Goal: Find contact information: Find contact information

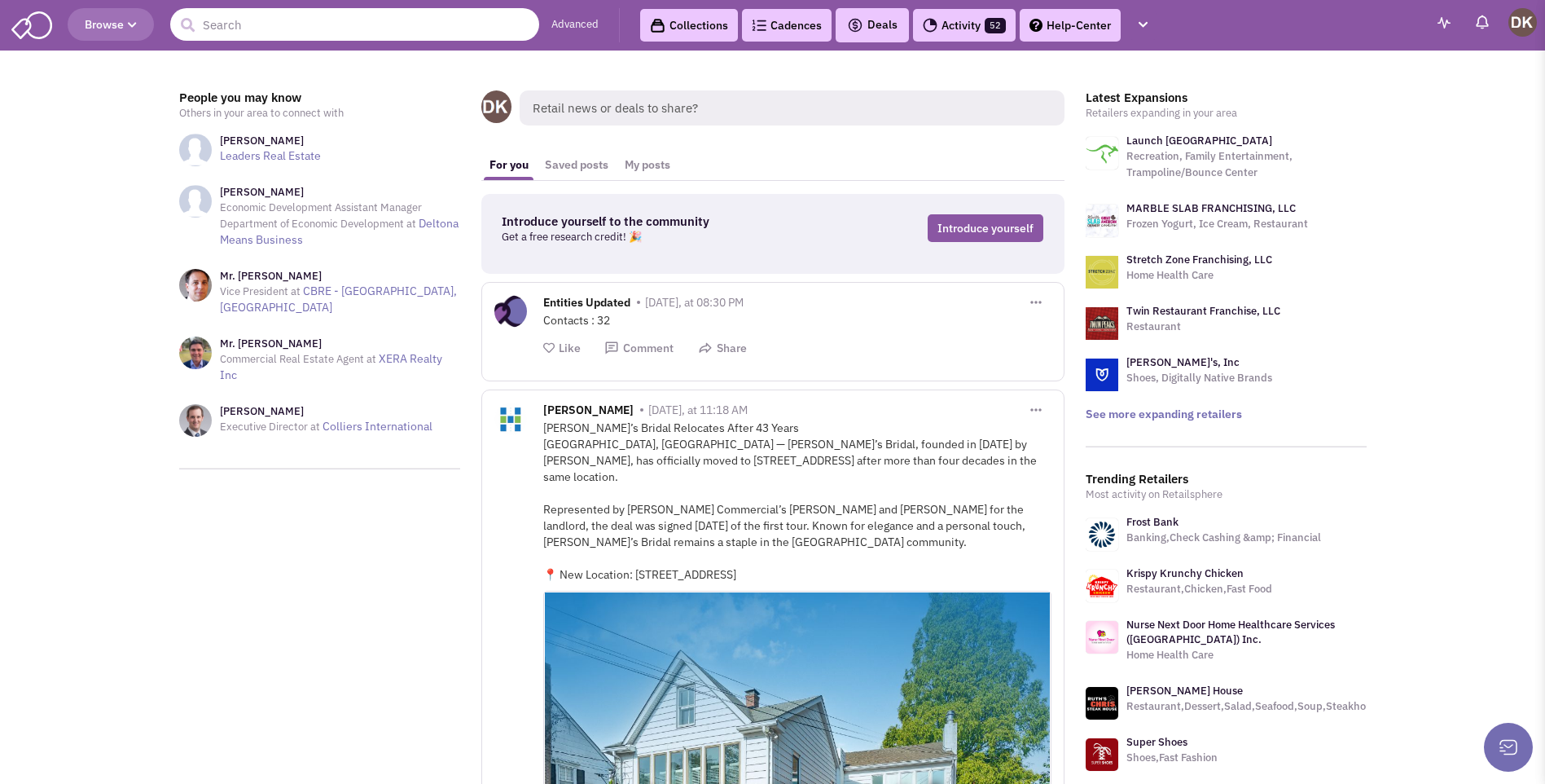
click at [325, 24] on input "text" at bounding box center [355, 24] width 369 height 33
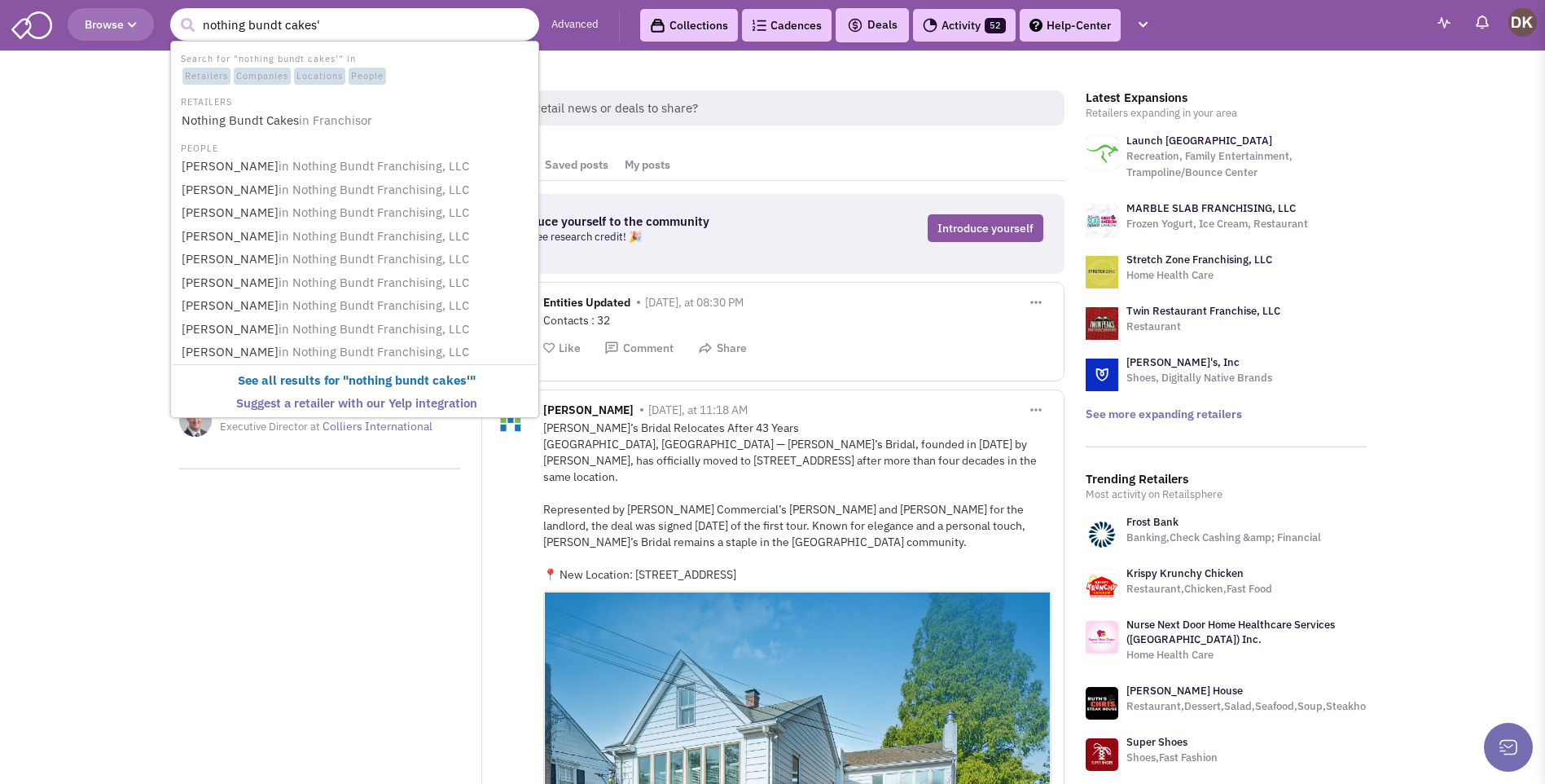
type input "nothing bundt cakes'"
click at [175, 13] on button "submit" at bounding box center [187, 25] width 24 height 24
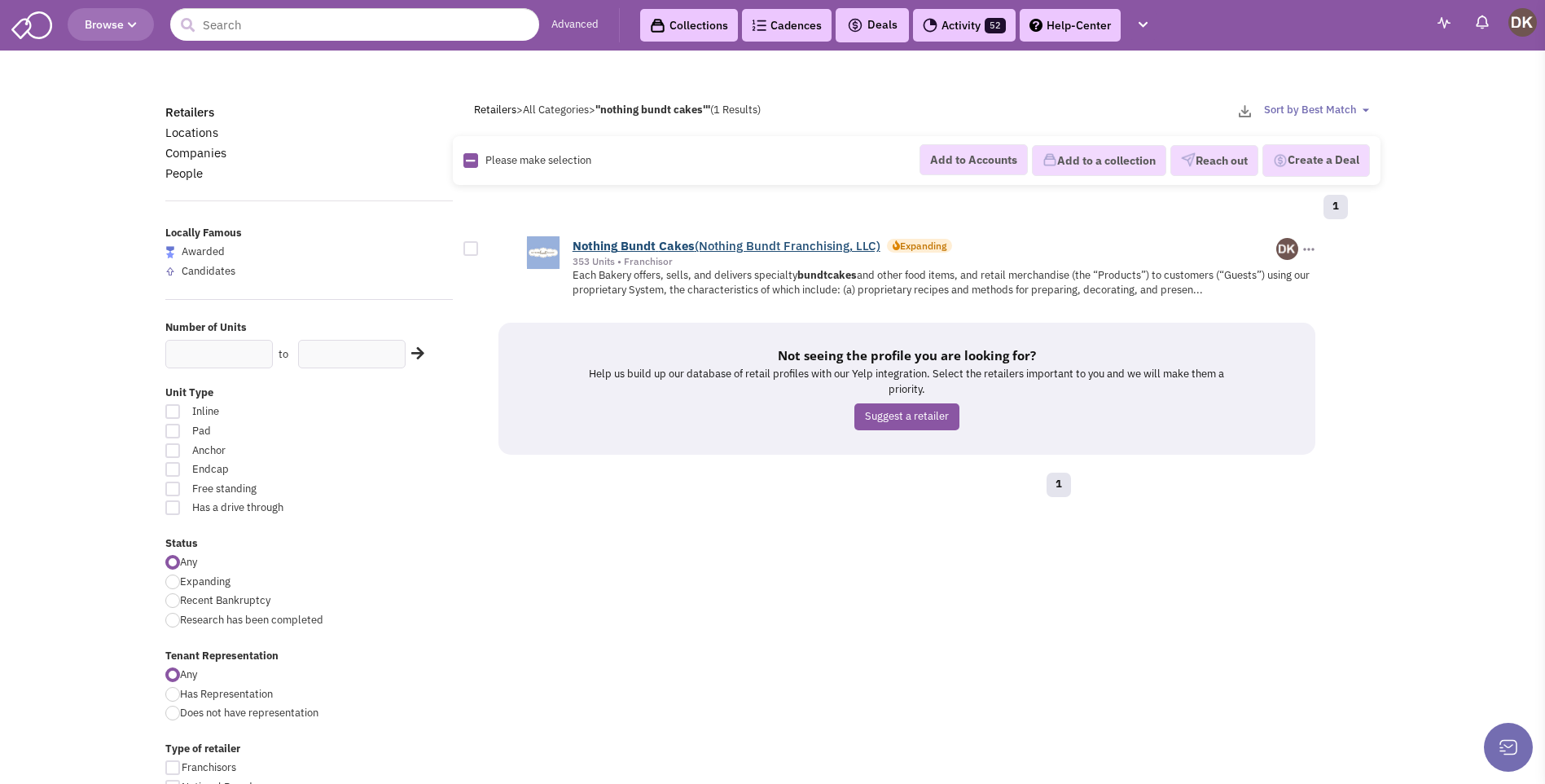
click at [689, 249] on b "Cakes" at bounding box center [676, 245] width 36 height 15
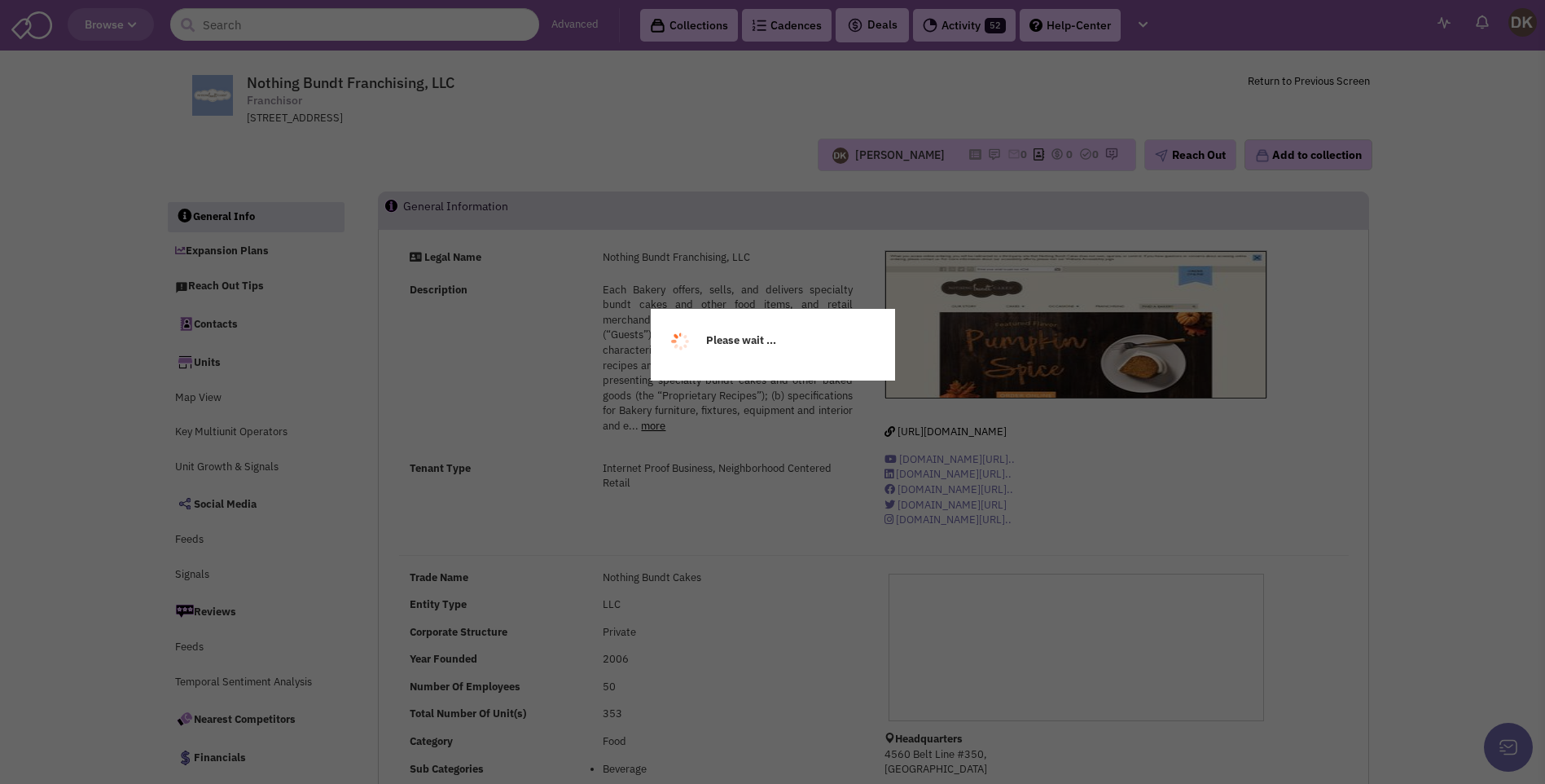
select select
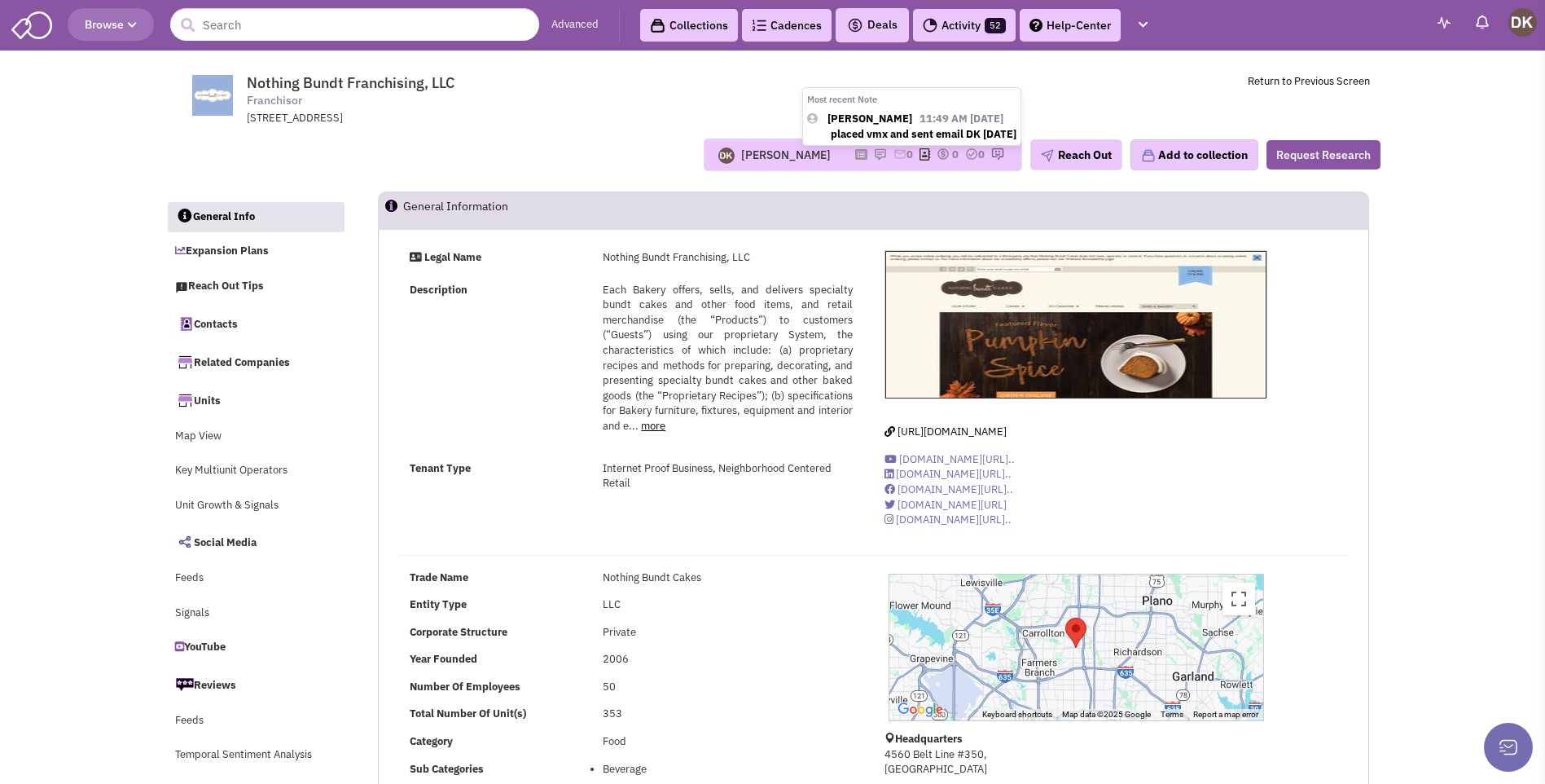
click at [874, 155] on img at bounding box center [881, 154] width 13 height 13
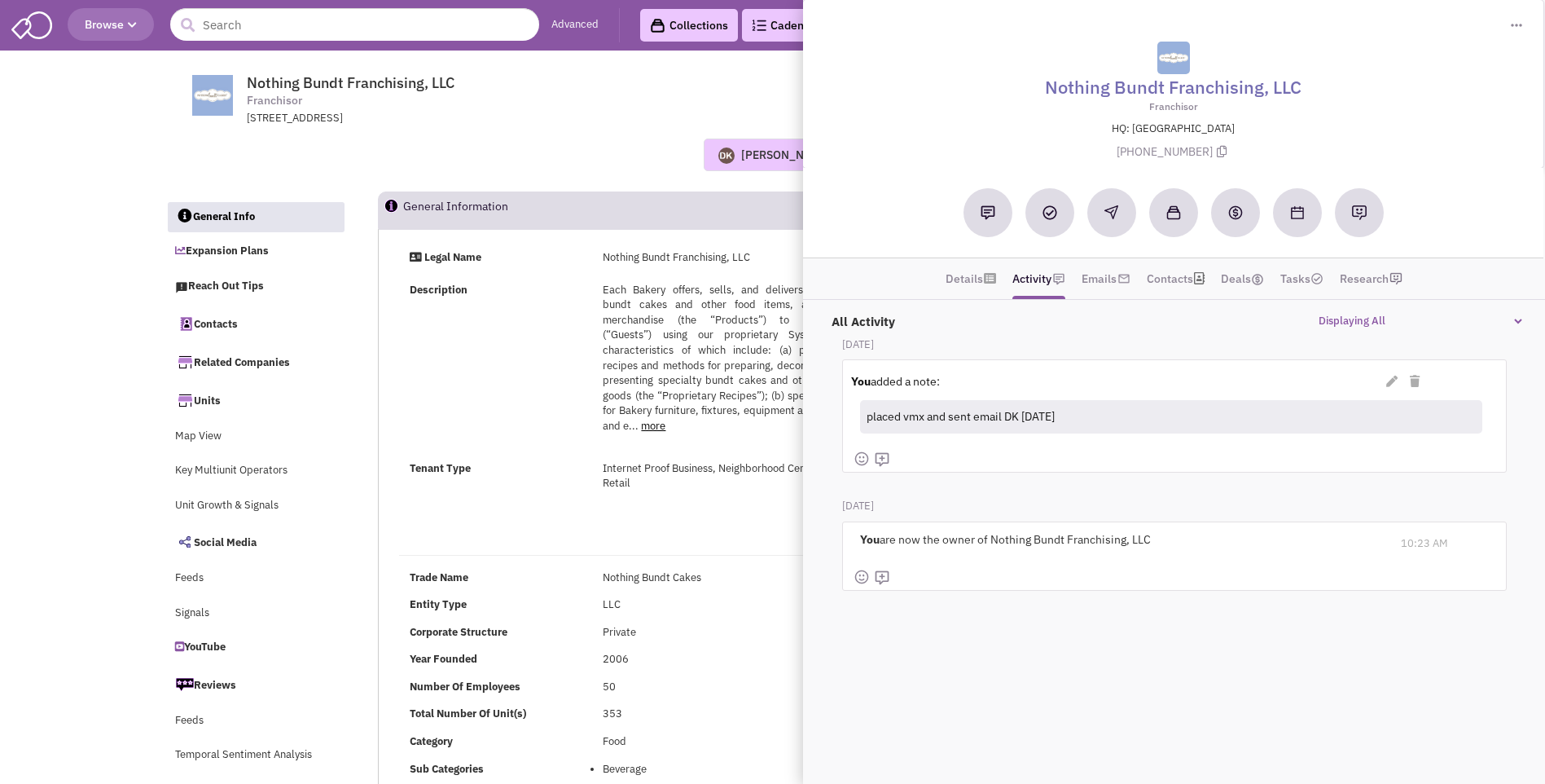
click at [553, 426] on div "Description Each Bakery offers, sells, and delivers specialty bundt cakes and o…" at bounding box center [631, 366] width 465 height 166
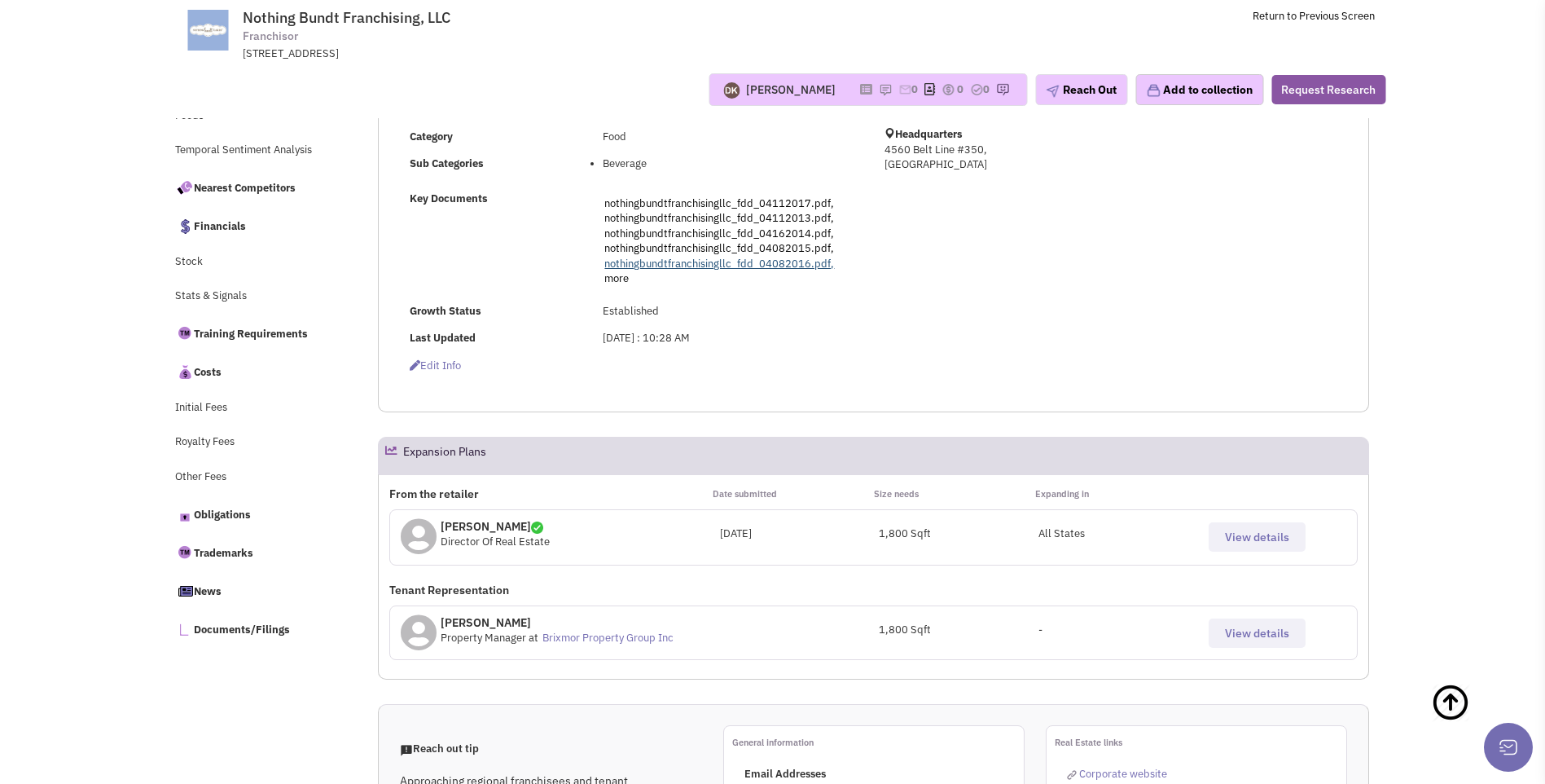
scroll to position [489, 0]
click at [1231, 527] on span "View details" at bounding box center [1257, 534] width 64 height 14
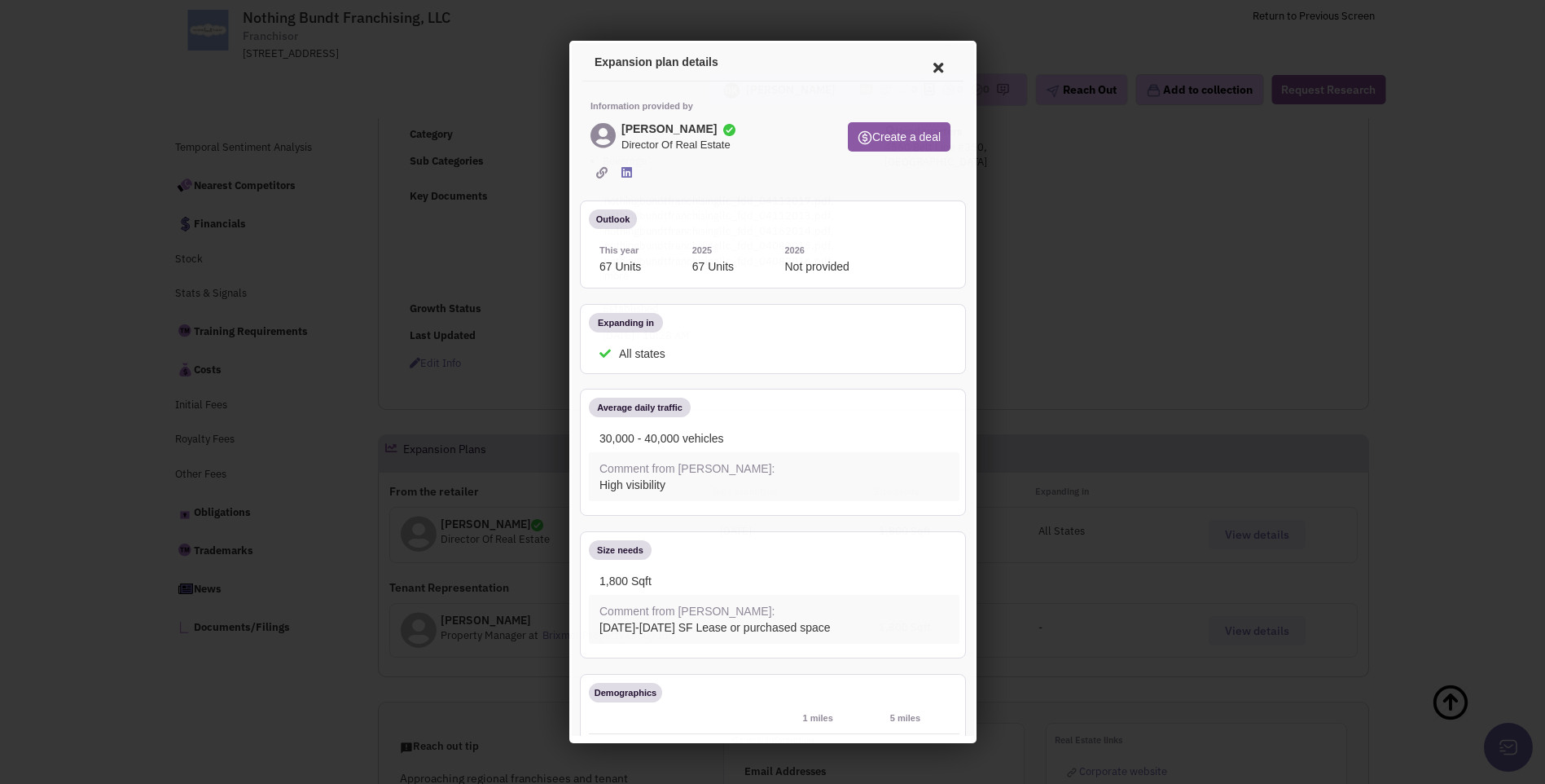
scroll to position [0, 0]
click at [921, 69] on icon at bounding box center [935, 64] width 35 height 39
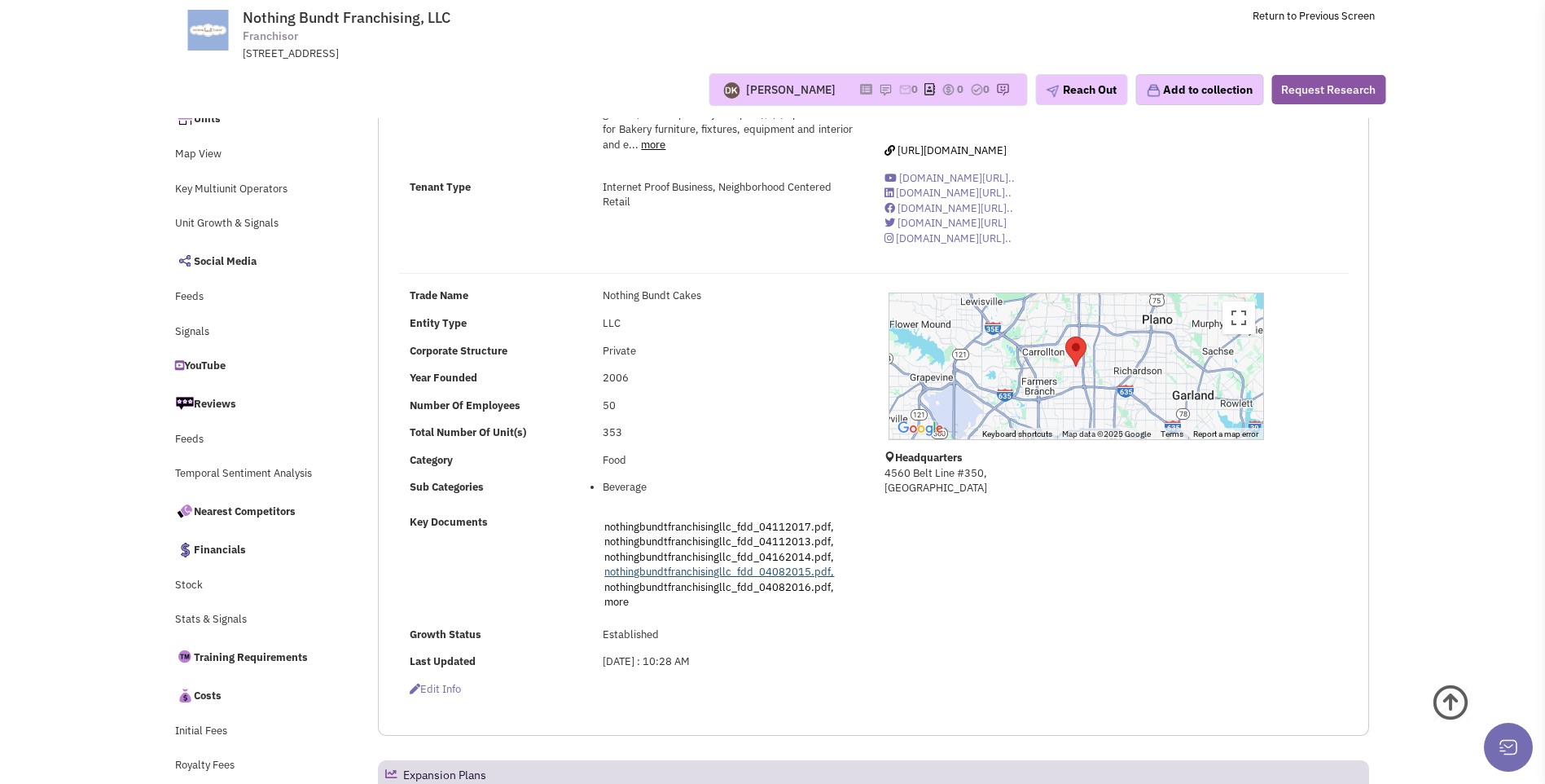
scroll to position [489, 0]
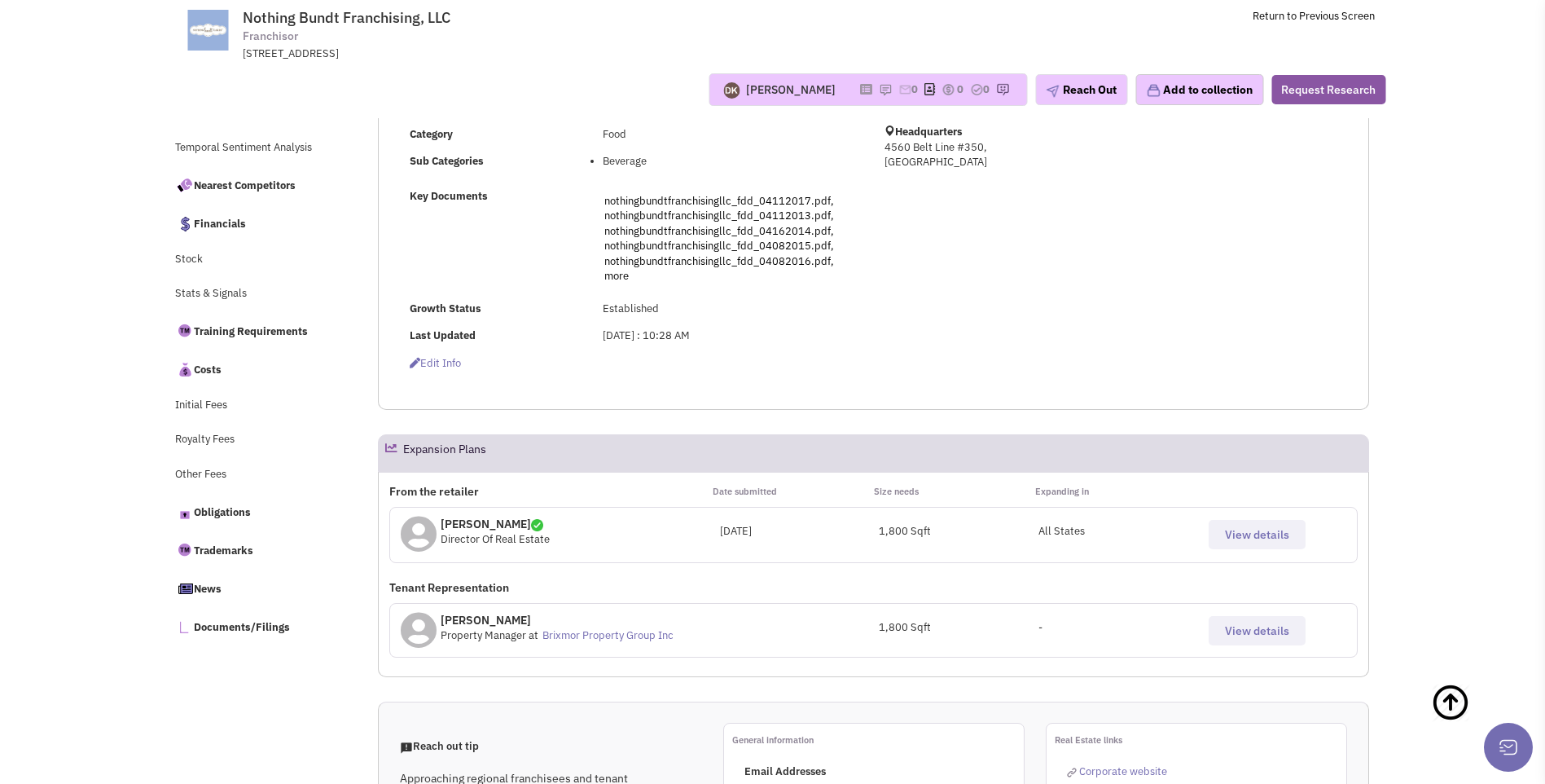
click at [1241, 527] on span "View details" at bounding box center [1257, 534] width 64 height 14
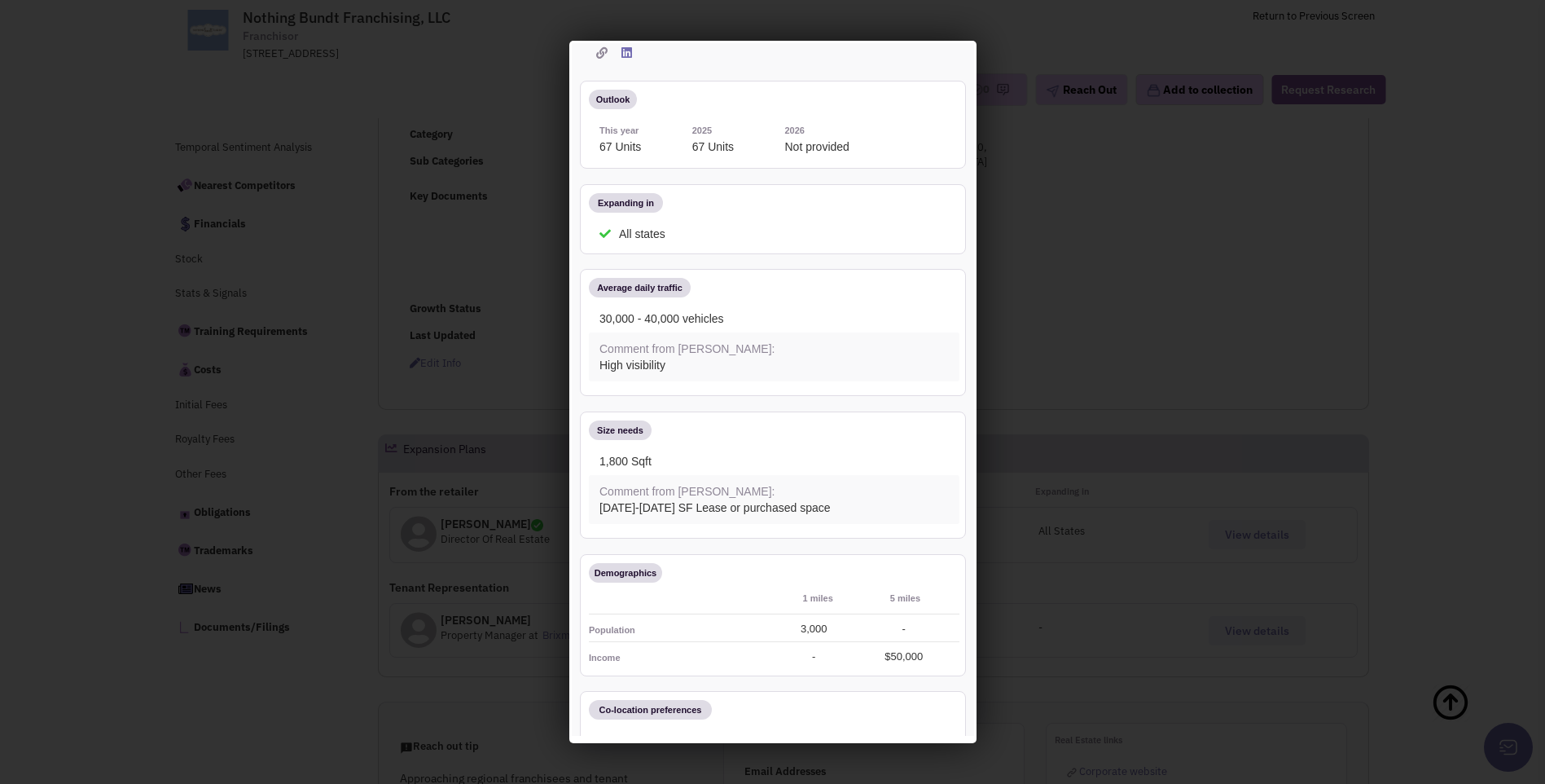
scroll to position [0, 0]
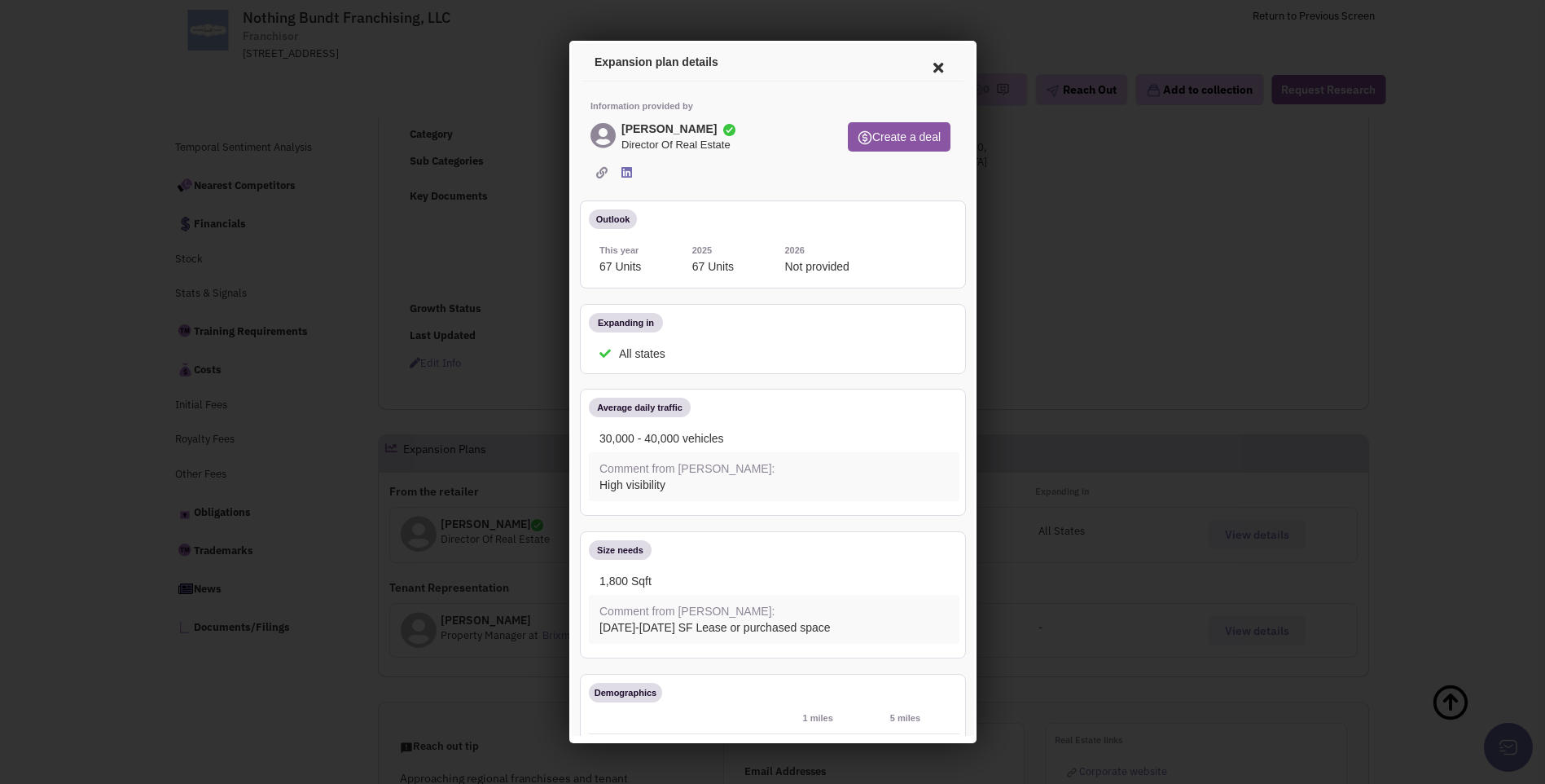
click at [922, 66] on icon at bounding box center [935, 64] width 35 height 39
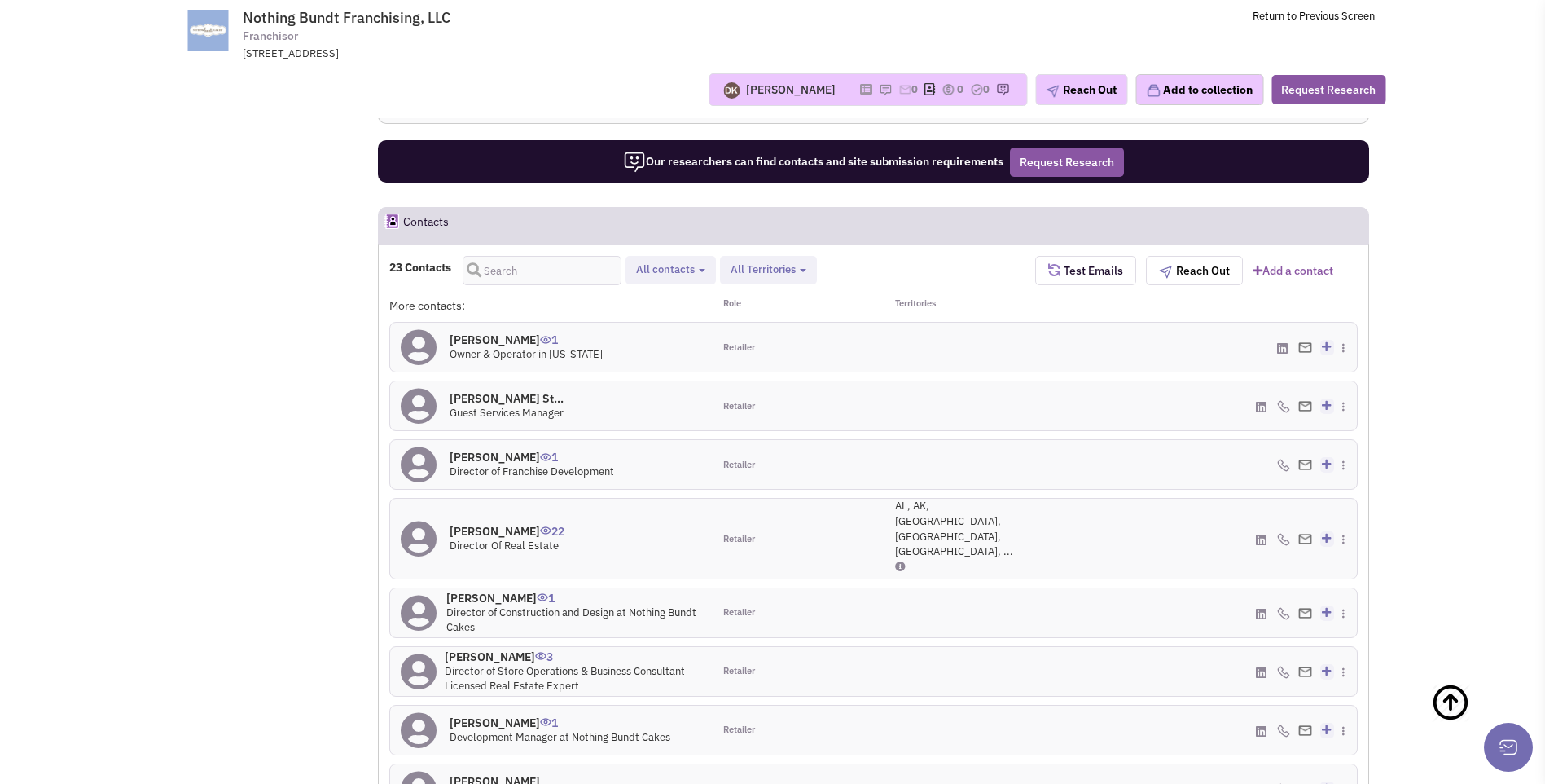
scroll to position [1466, 0]
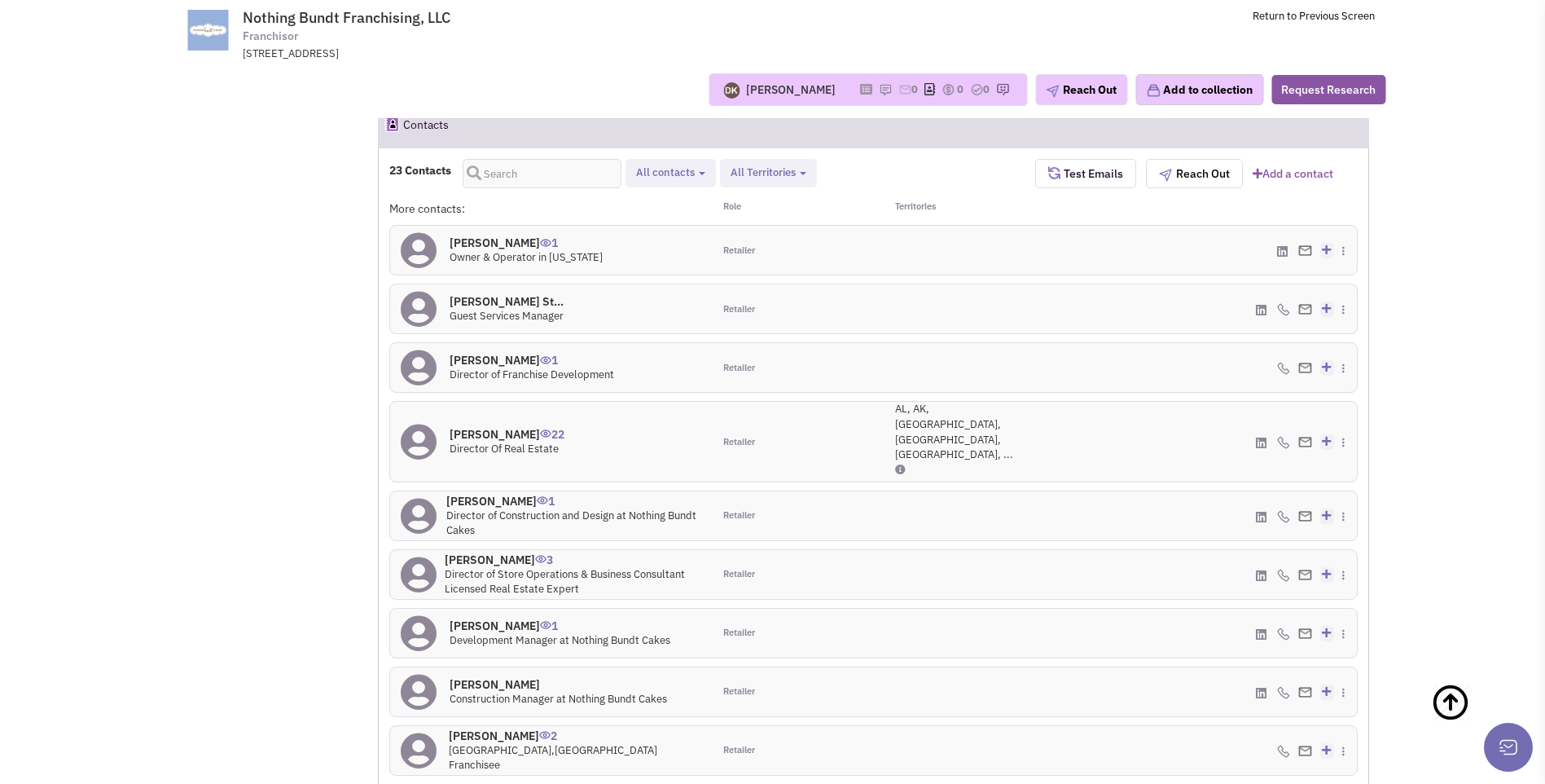
click at [476, 427] on h4 "Phillip Pitts 22" at bounding box center [506, 434] width 114 height 14
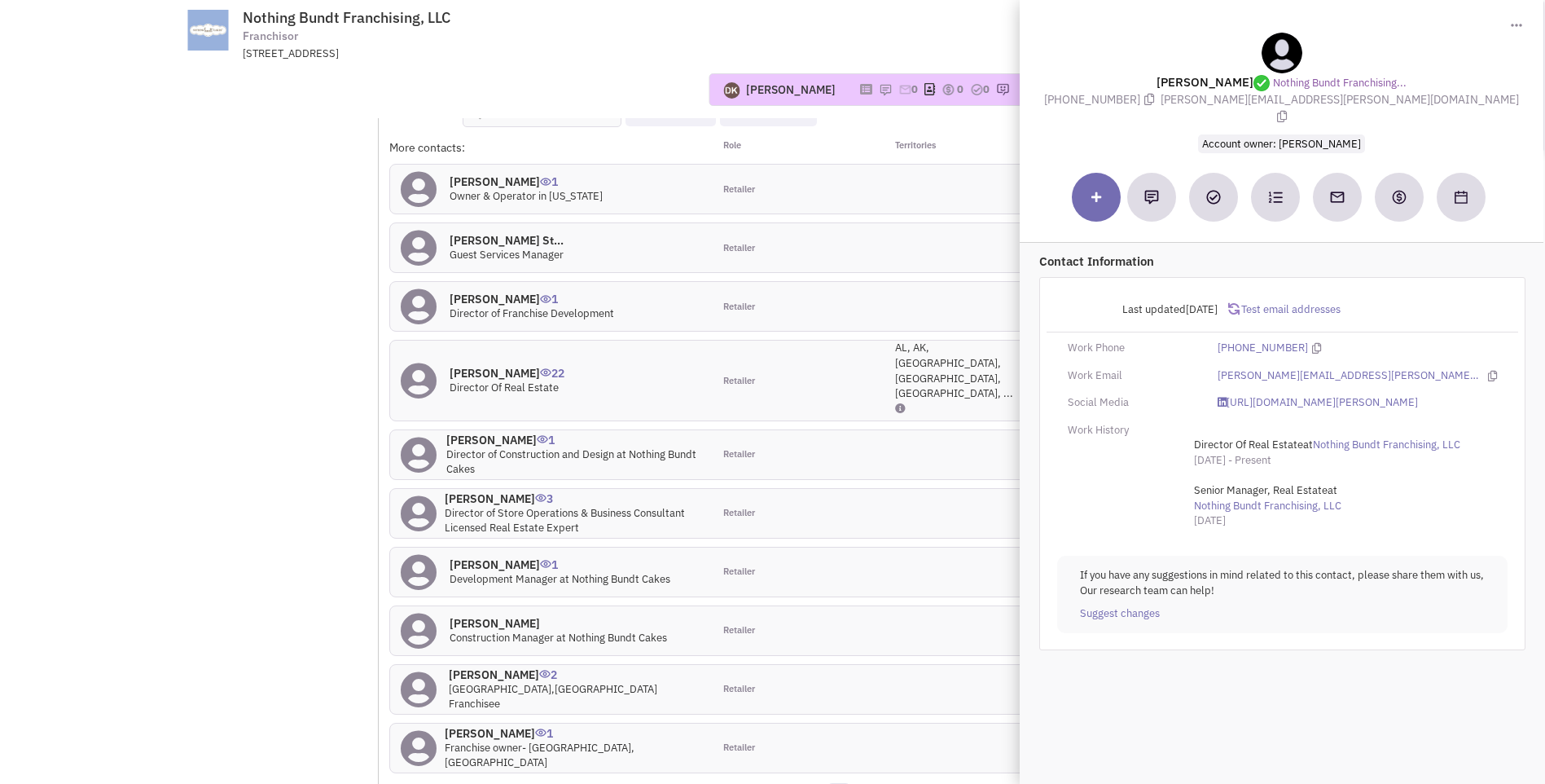
scroll to position [1548, 0]
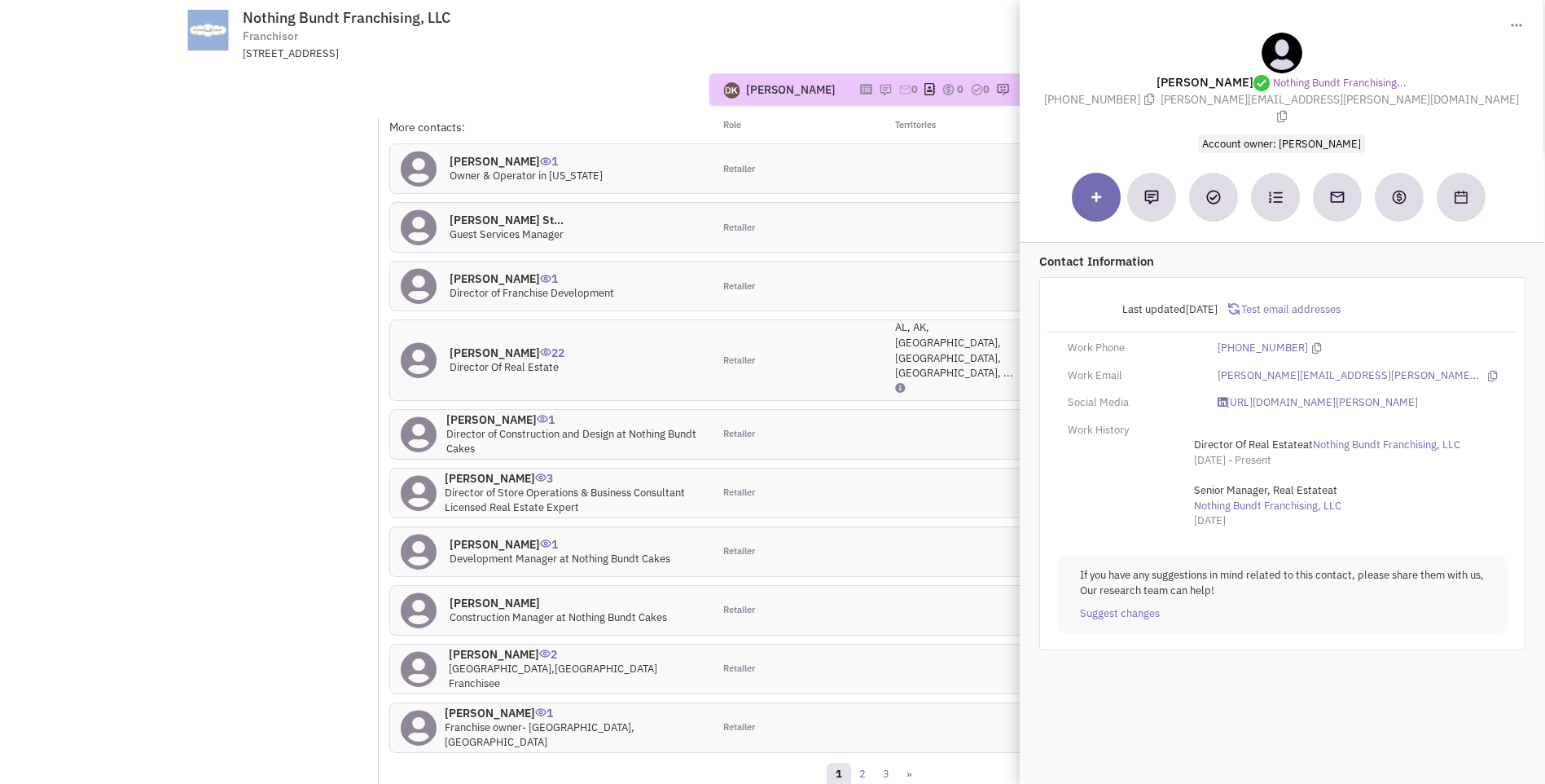
click at [796, 586] on div "Retailer" at bounding box center [794, 610] width 162 height 49
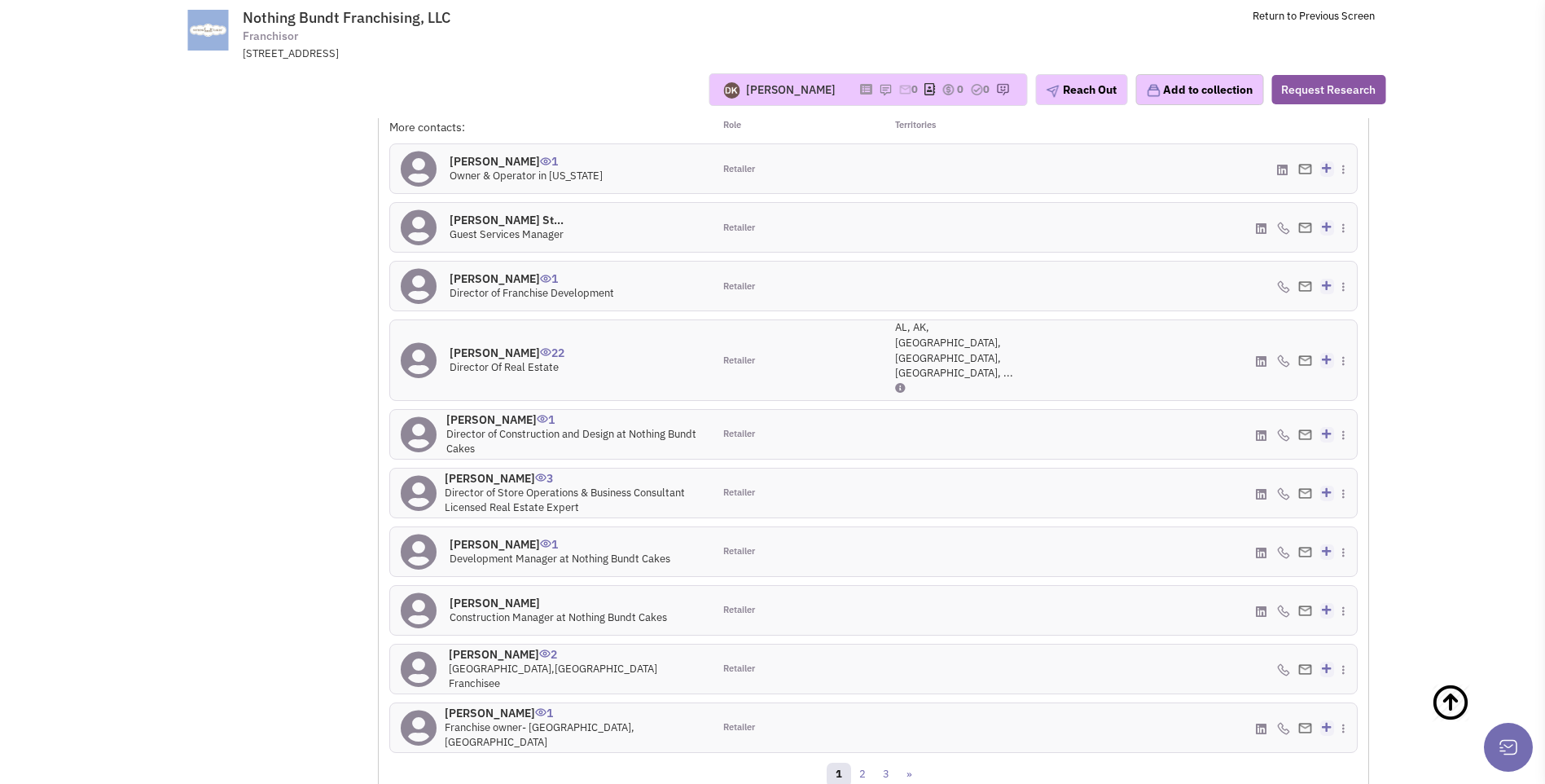
click at [499, 537] on h4 "Lindsay Napoliello 1" at bounding box center [559, 544] width 220 height 14
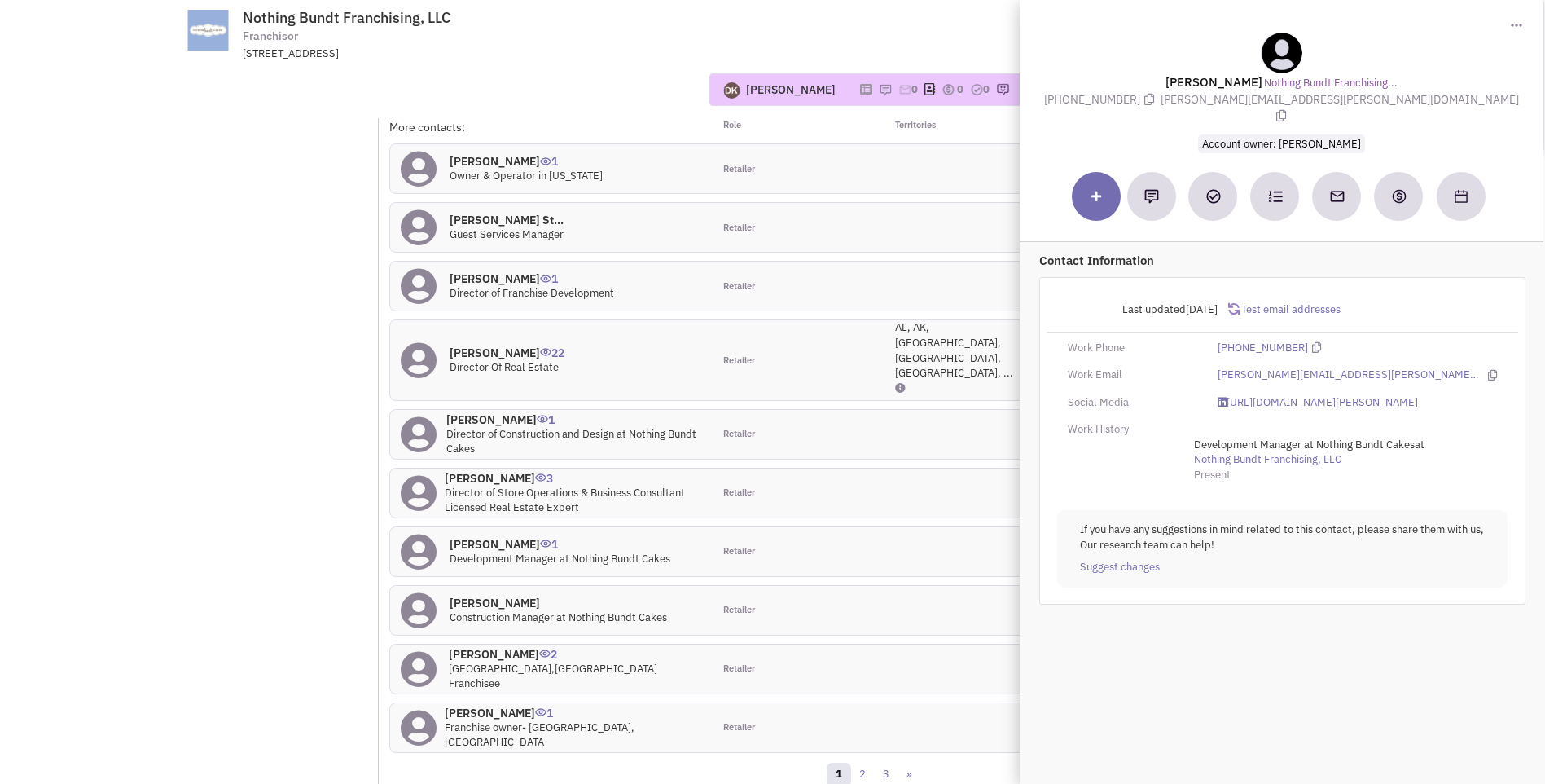
click at [483, 551] on span "Development Manager at Nothing Bundt Cakes" at bounding box center [559, 558] width 220 height 13
drag, startPoint x: 1214, startPoint y: 104, endPoint x: 1435, endPoint y: 99, distance: 221.1
click at [1435, 99] on span "lindsay.napoliello@nothingbundtcakes.com" at bounding box center [1340, 108] width 359 height 32
copy span "lindsay.napoliello@nothingbundtcakes.com"
click at [489, 271] on h4 "Wisam Safie 1" at bounding box center [531, 278] width 165 height 14
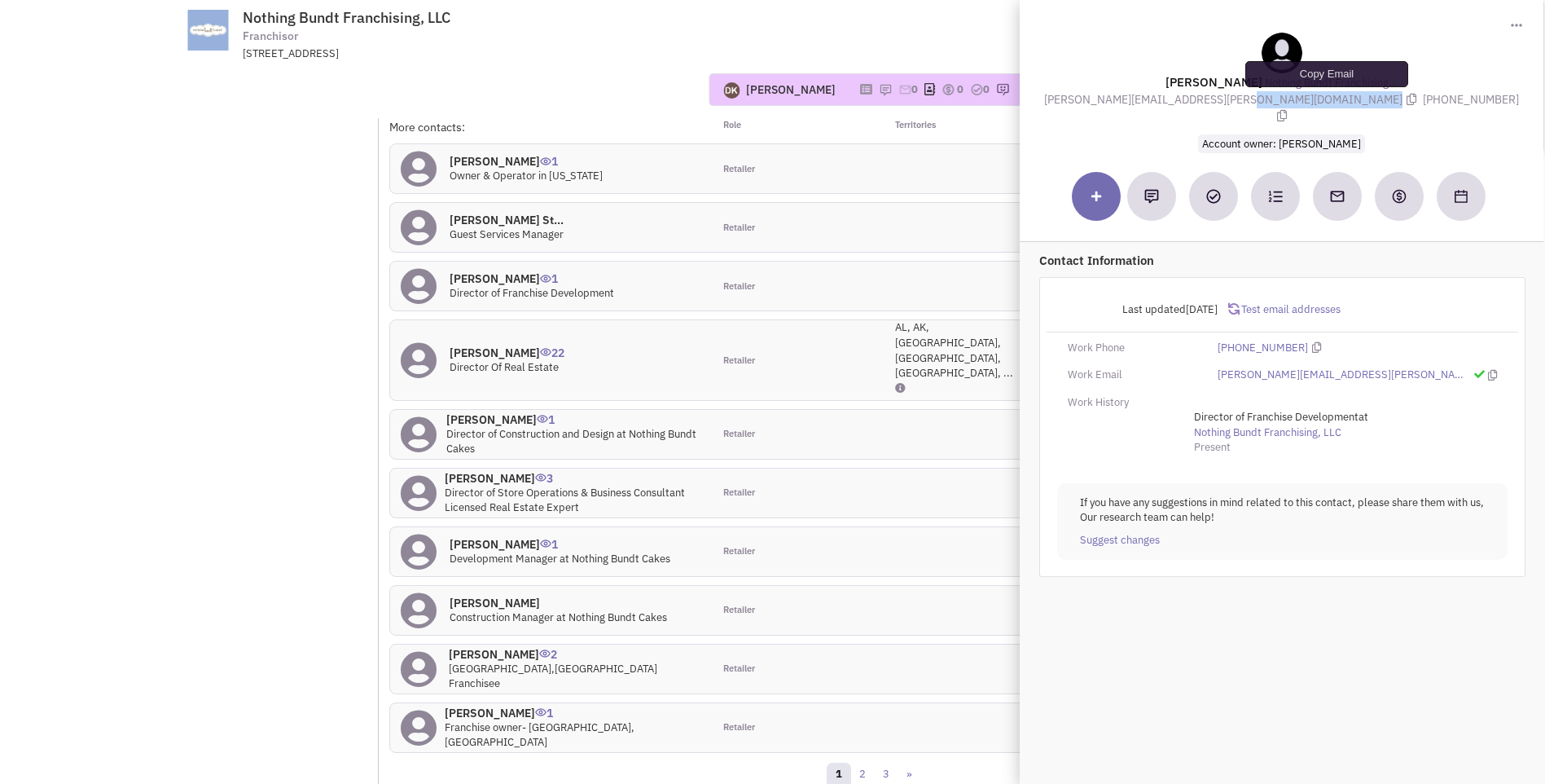
drag, startPoint x: 1122, startPoint y: 102, endPoint x: 1323, endPoint y: 101, distance: 201.0
click at [1323, 101] on span "wisam.safie@nothingbundtcakes.com" at bounding box center [1234, 99] width 379 height 14
drag, startPoint x: 1323, startPoint y: 101, endPoint x: 1234, endPoint y: 96, distance: 89.1
copy span "wisam.safie@nothingbundtcakes.com"
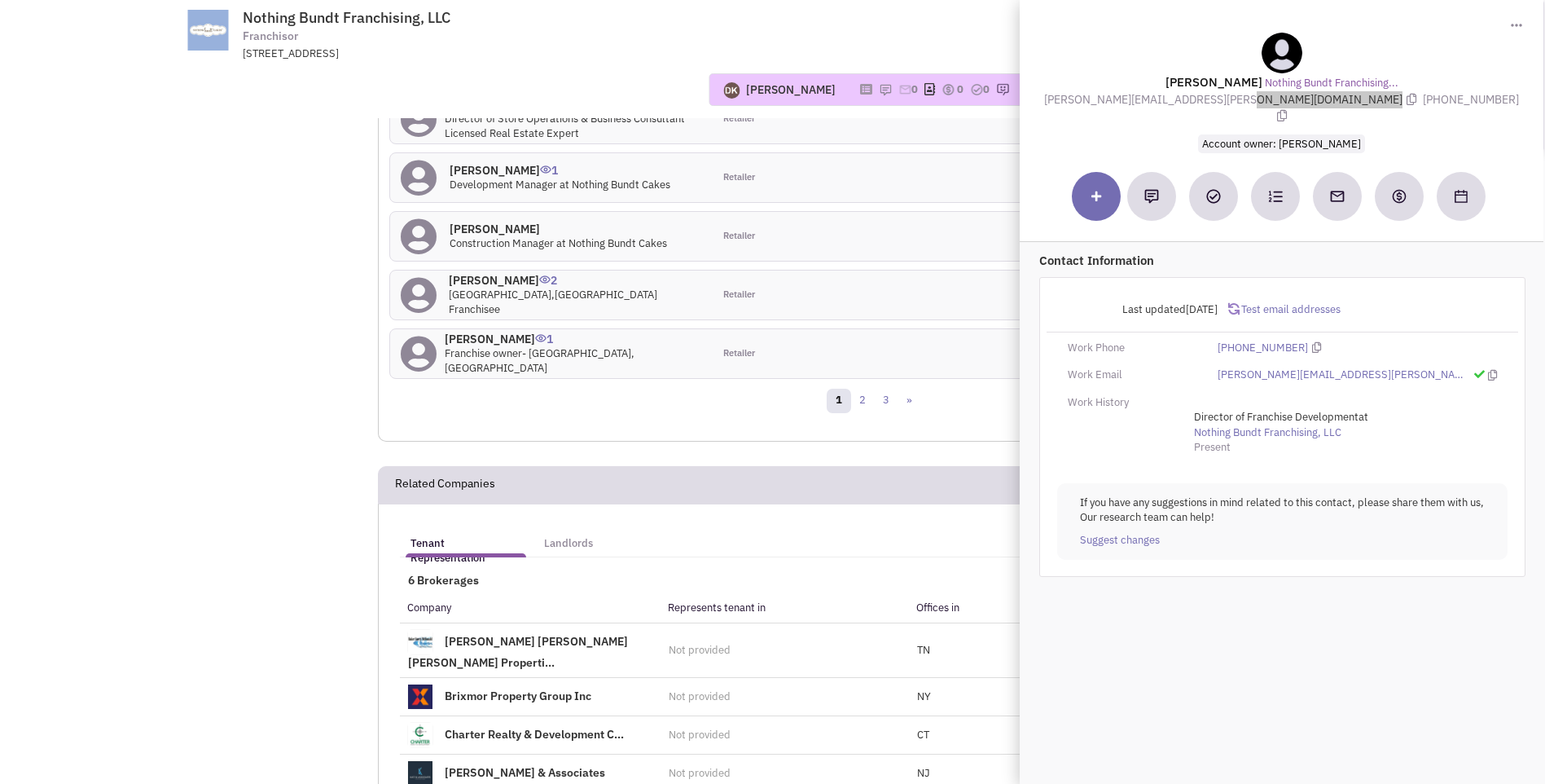
scroll to position [1630, 0]
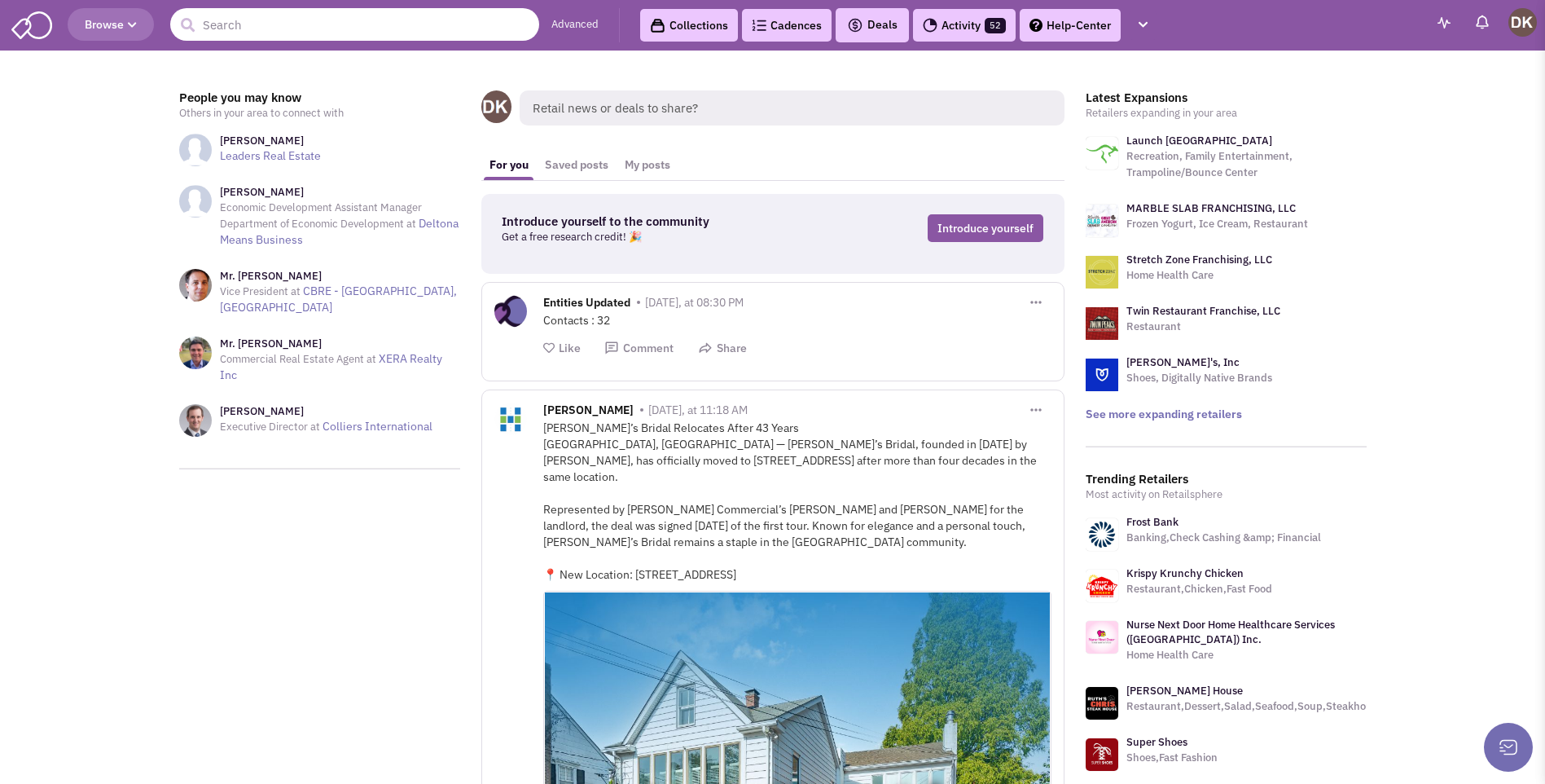
click at [256, 24] on input "text" at bounding box center [355, 24] width 369 height 33
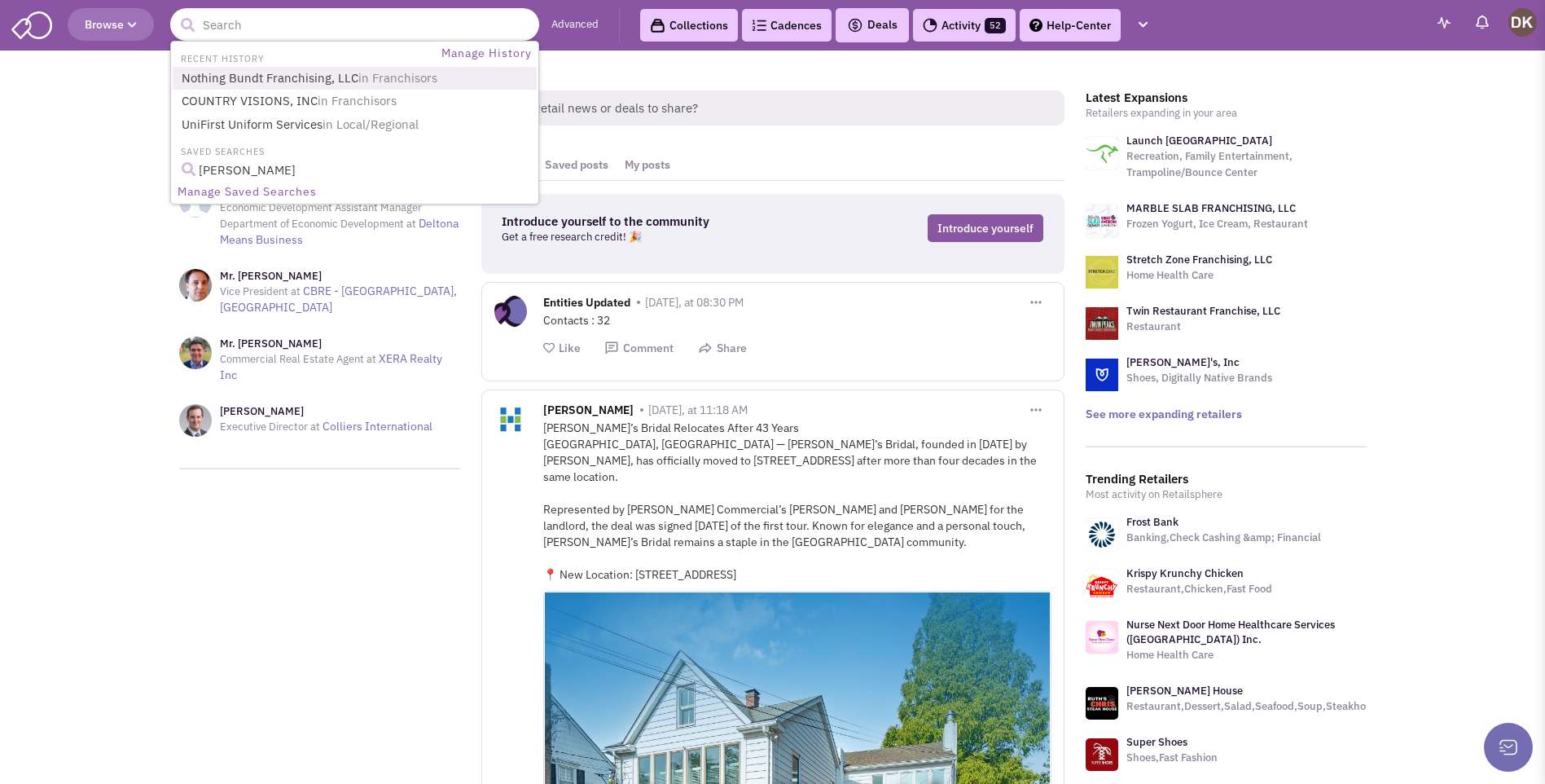
click at [253, 83] on link "Nothing Bundt Franchising, LLC in Franchisors" at bounding box center [356, 78] width 359 height 22
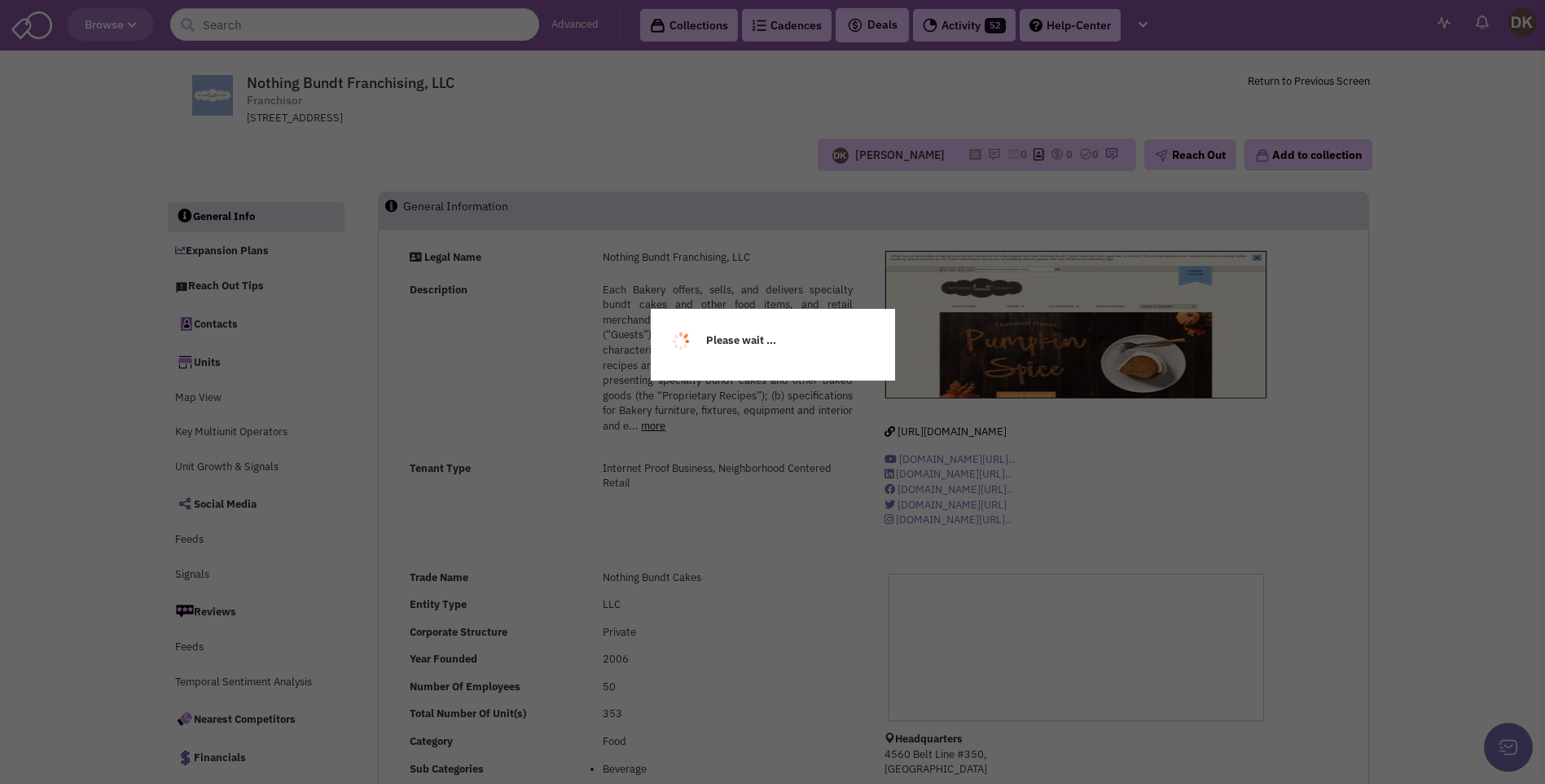
select select
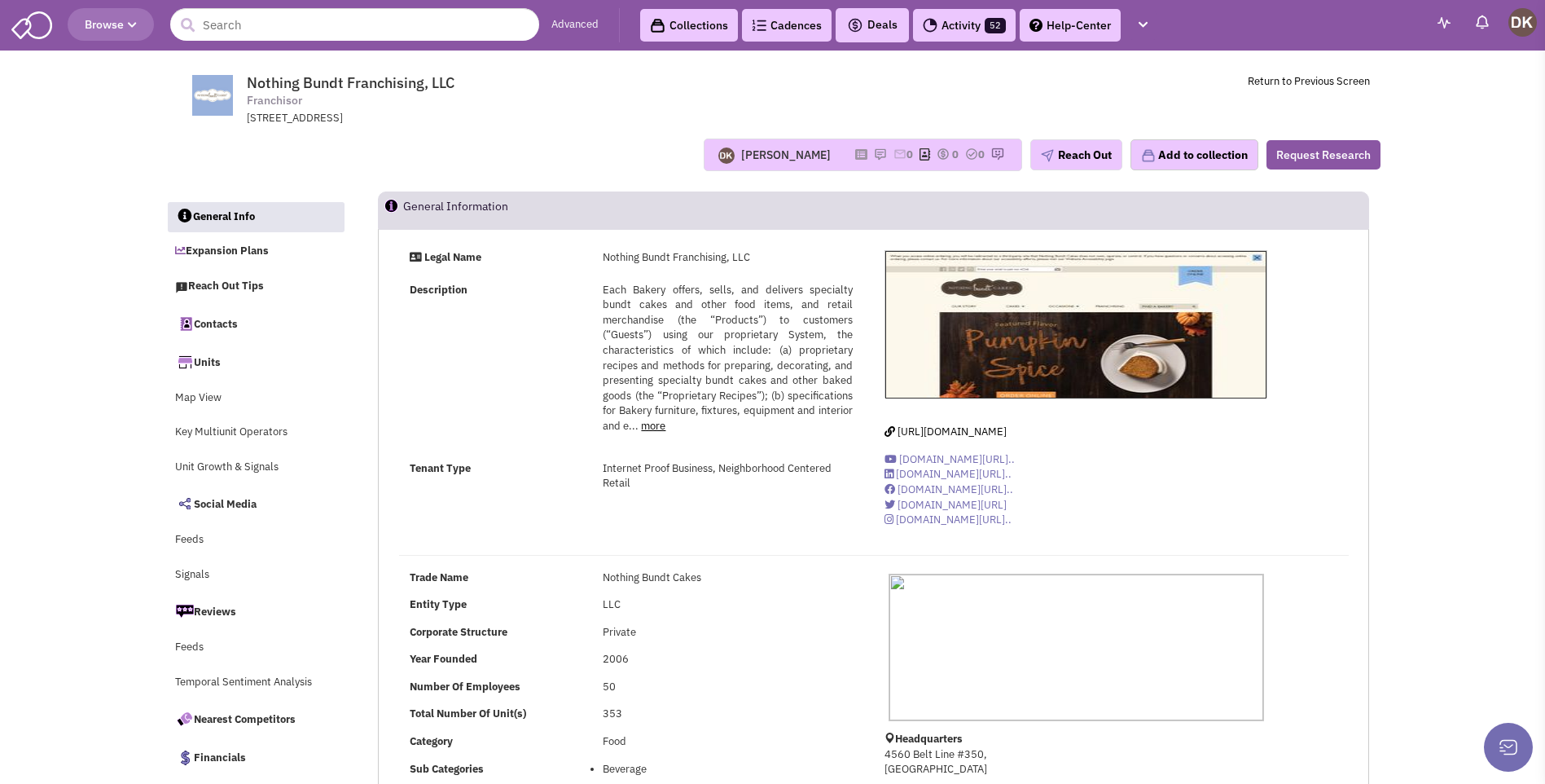
select select
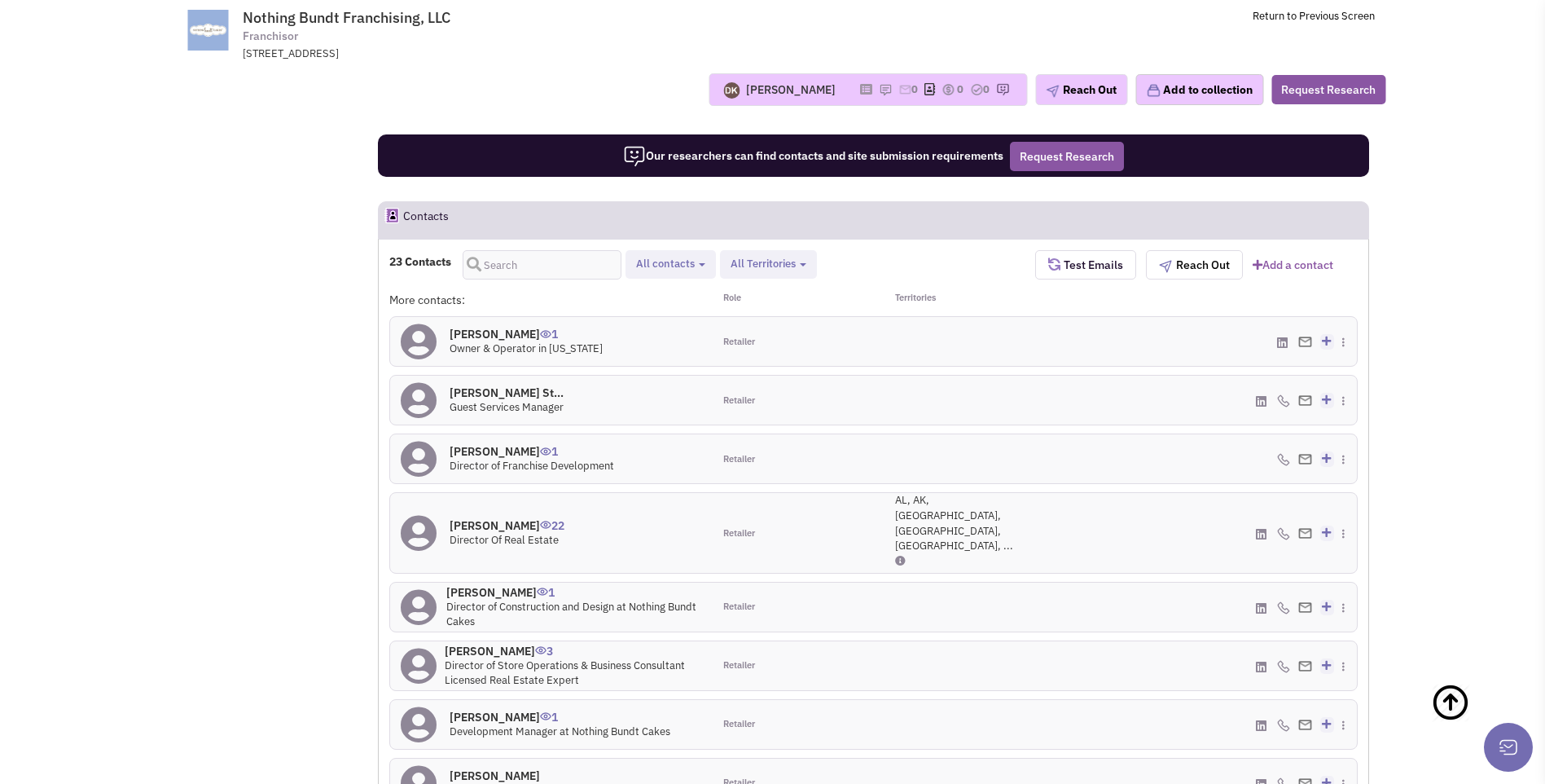
scroll to position [1468, 0]
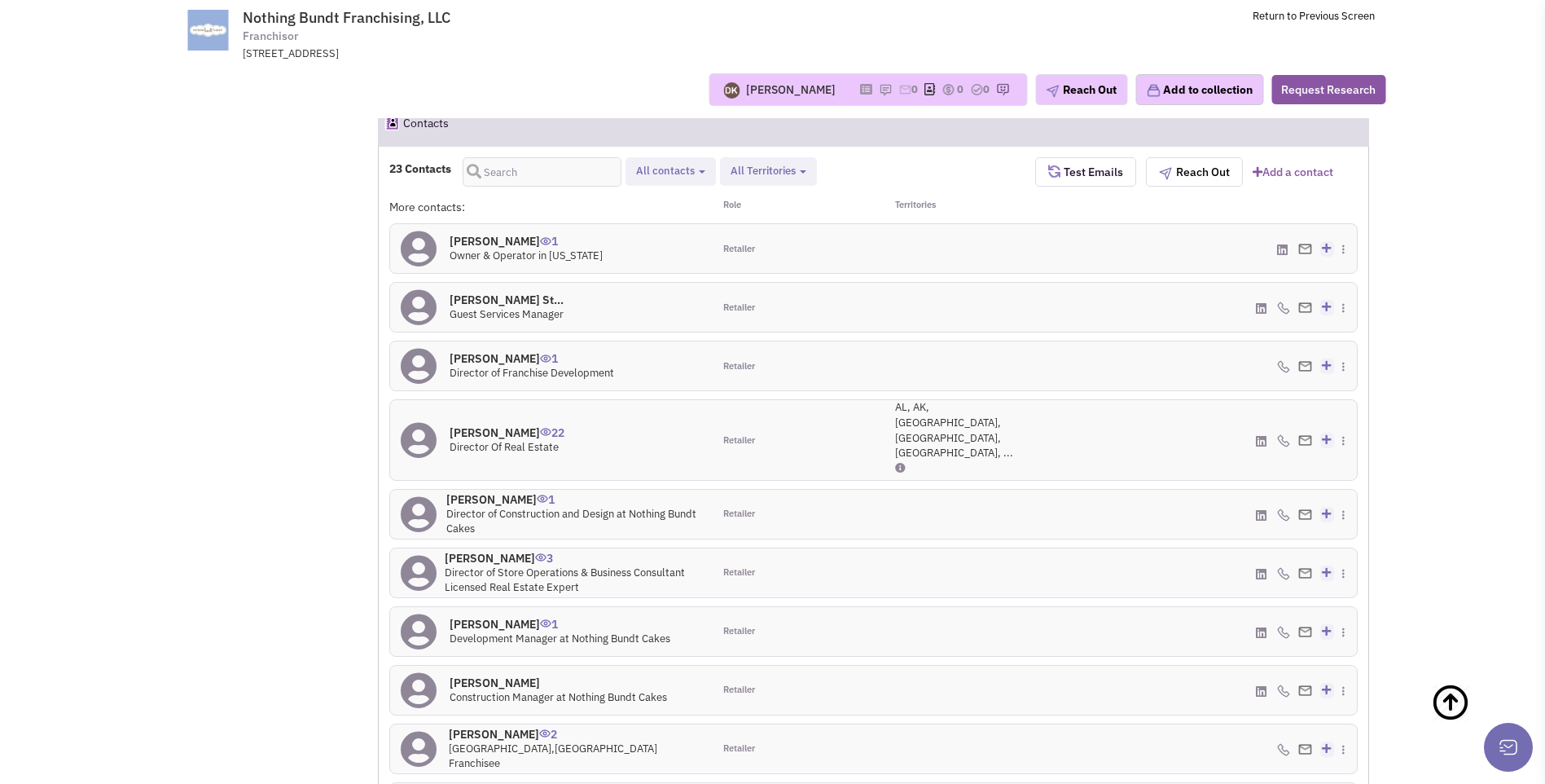
click at [506, 307] on span "Guest Services Manager" at bounding box center [506, 314] width 114 height 13
click at [419, 298] on icon at bounding box center [418, 308] width 36 height 37
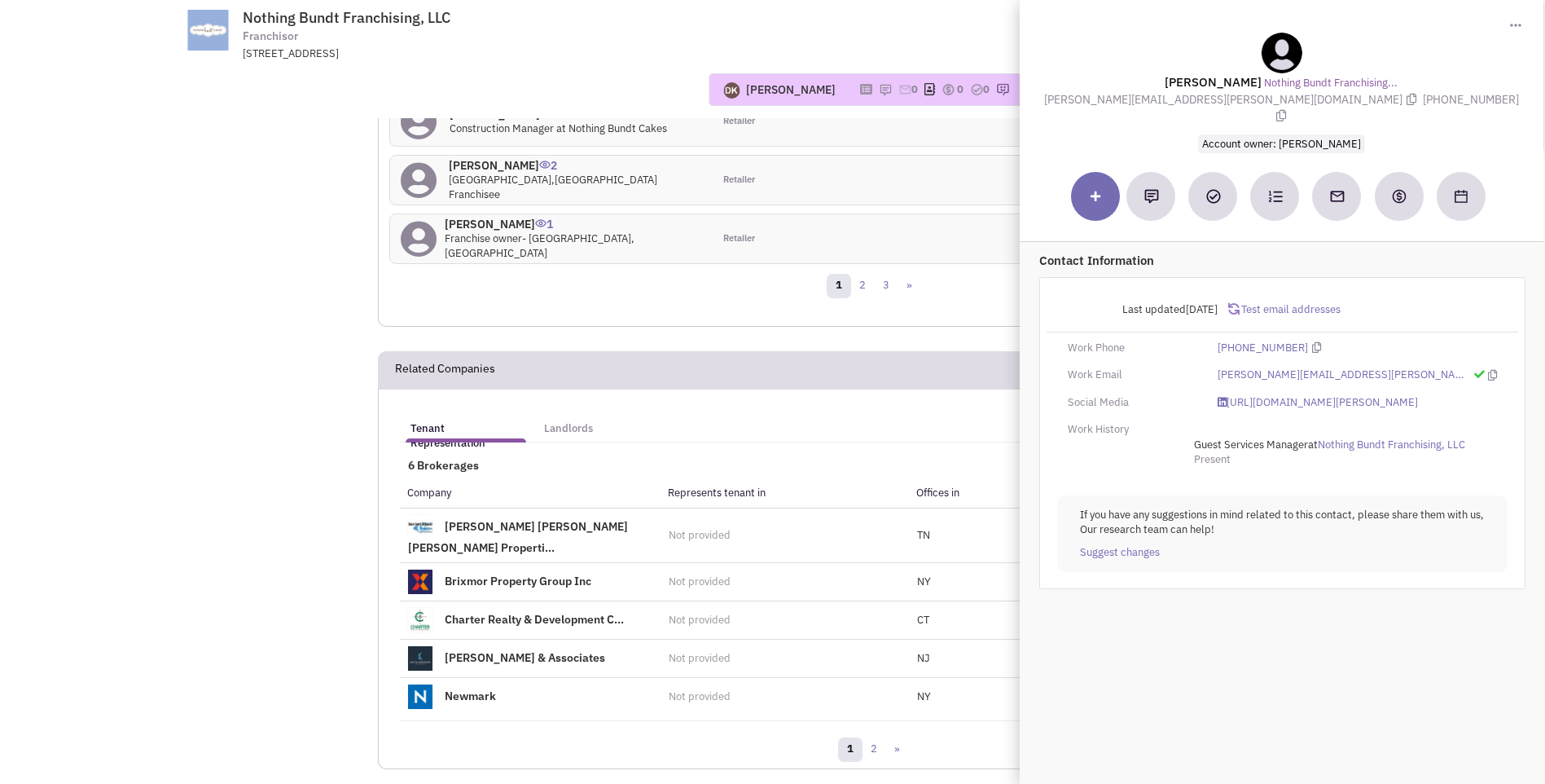
scroll to position [2119, 0]
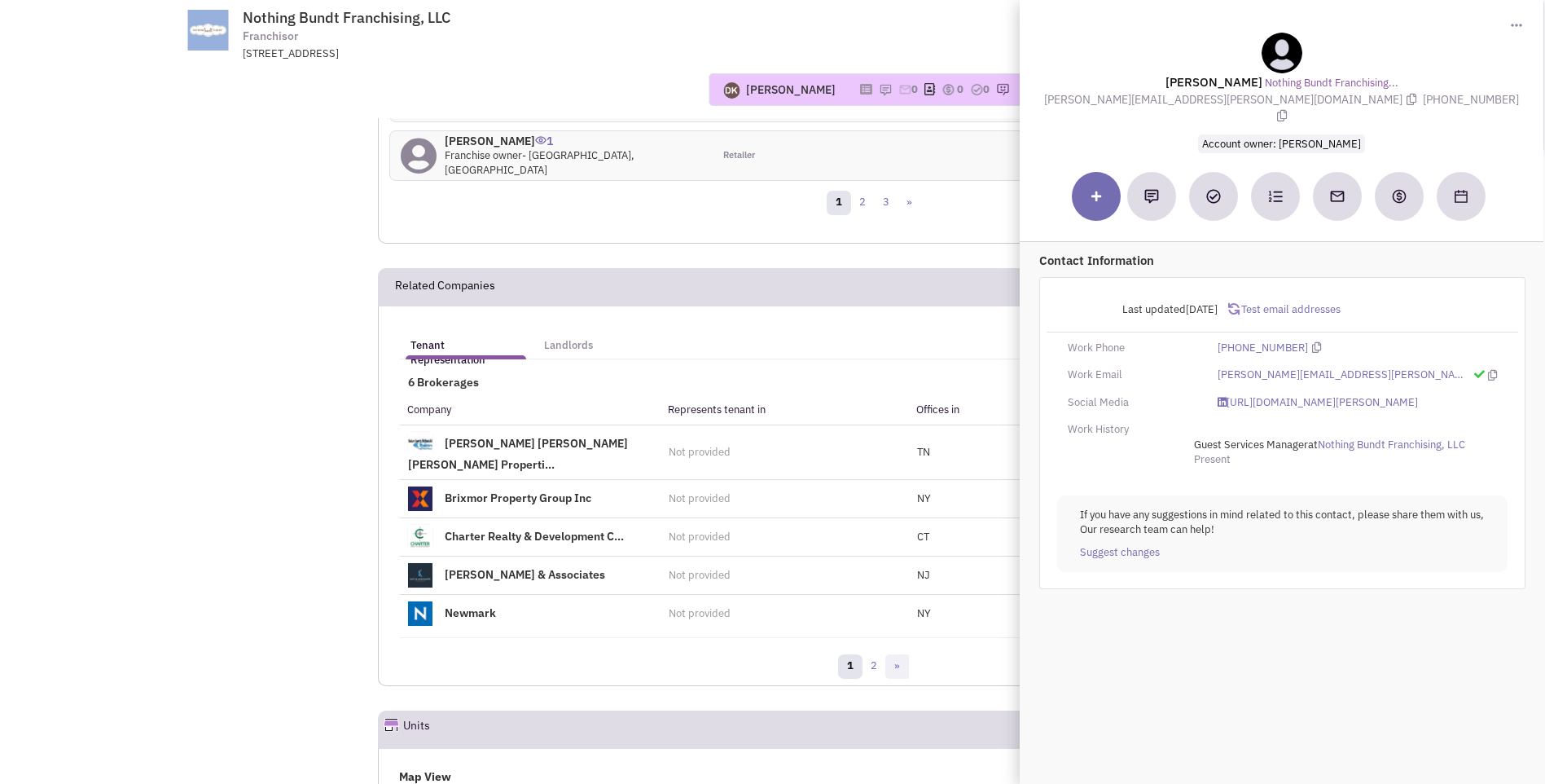
click at [896, 654] on link "»" at bounding box center [897, 666] width 24 height 24
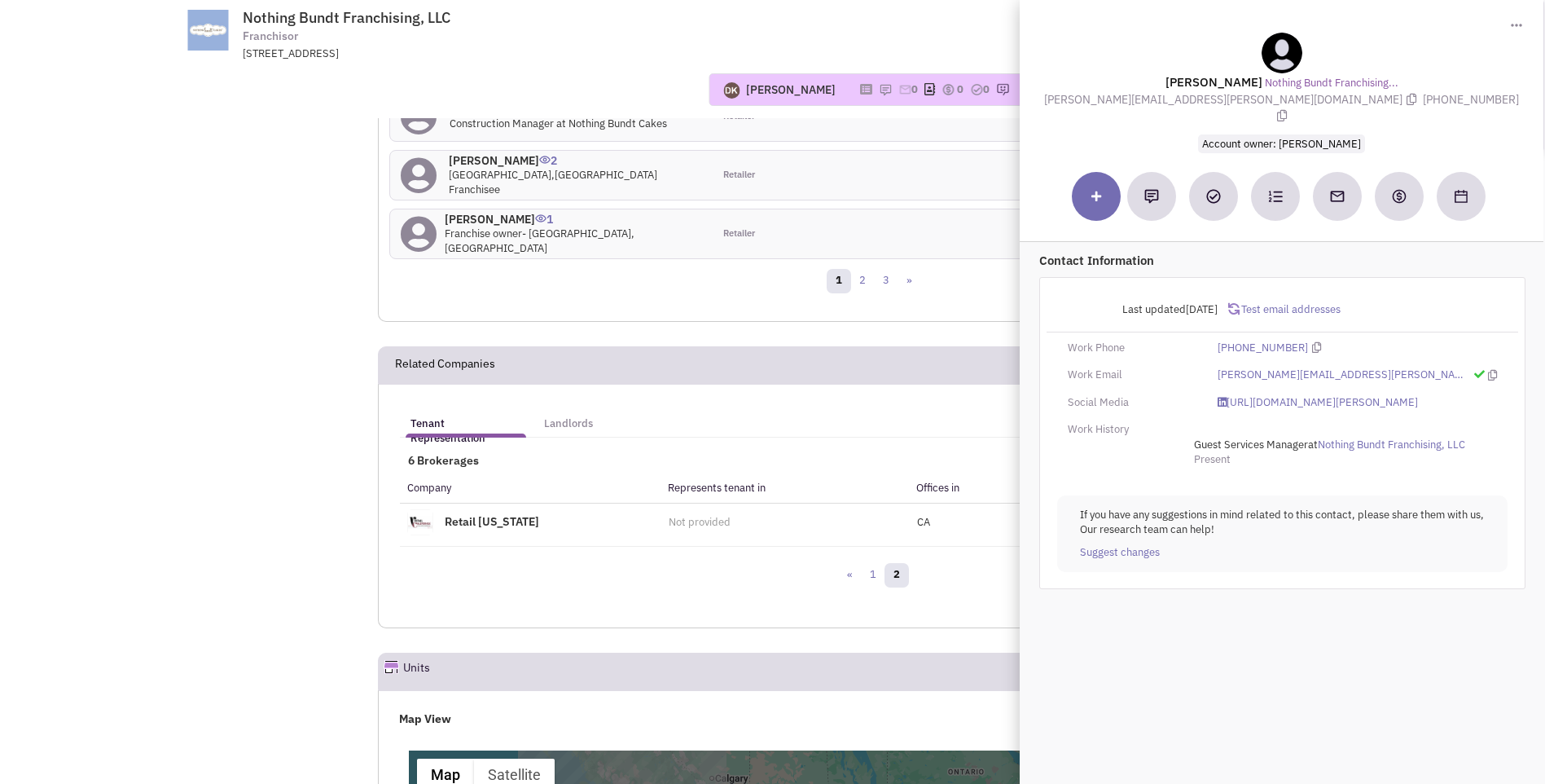
scroll to position [2038, 0]
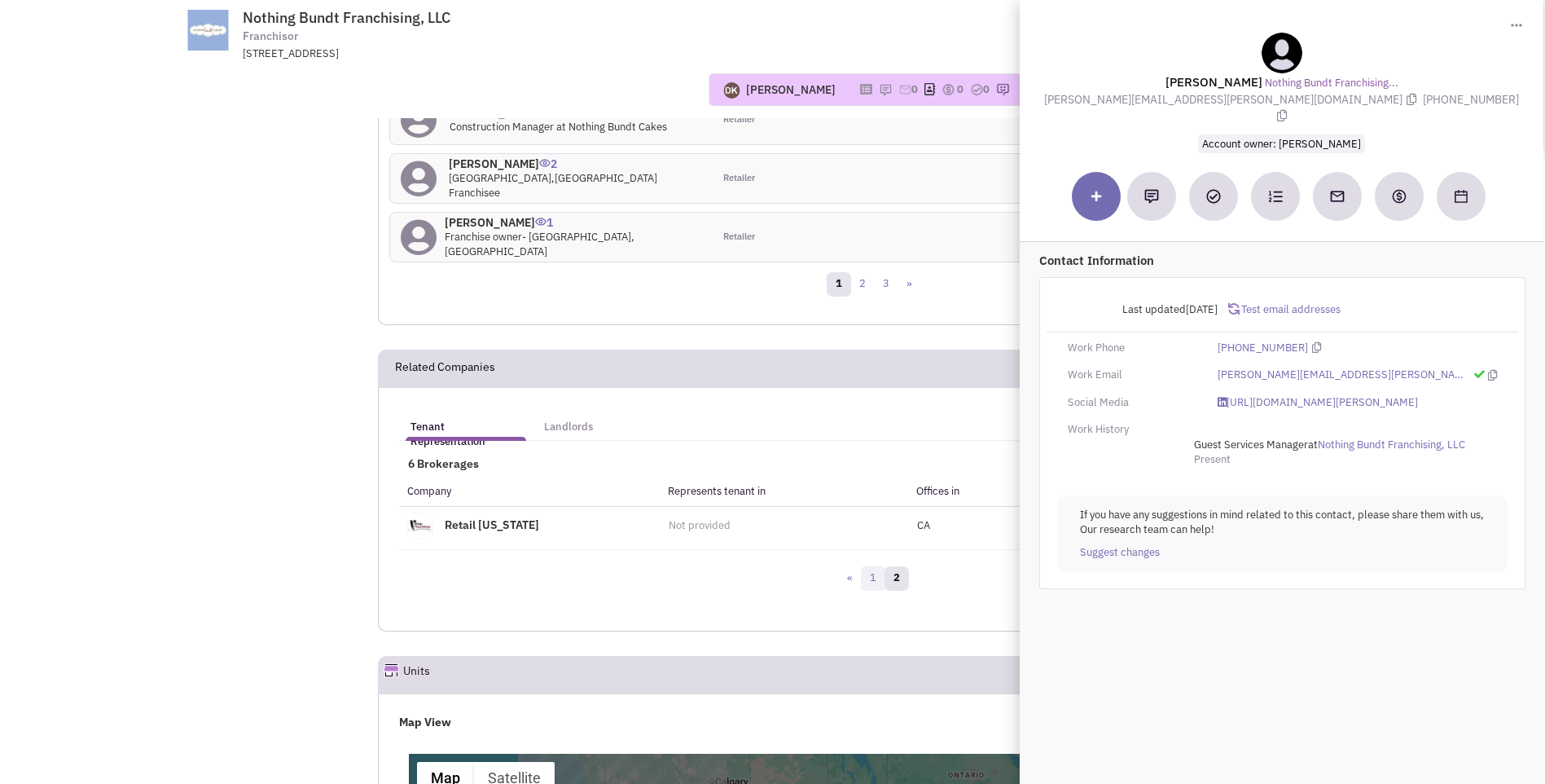
click at [874, 567] on link "1" at bounding box center [873, 578] width 24 height 24
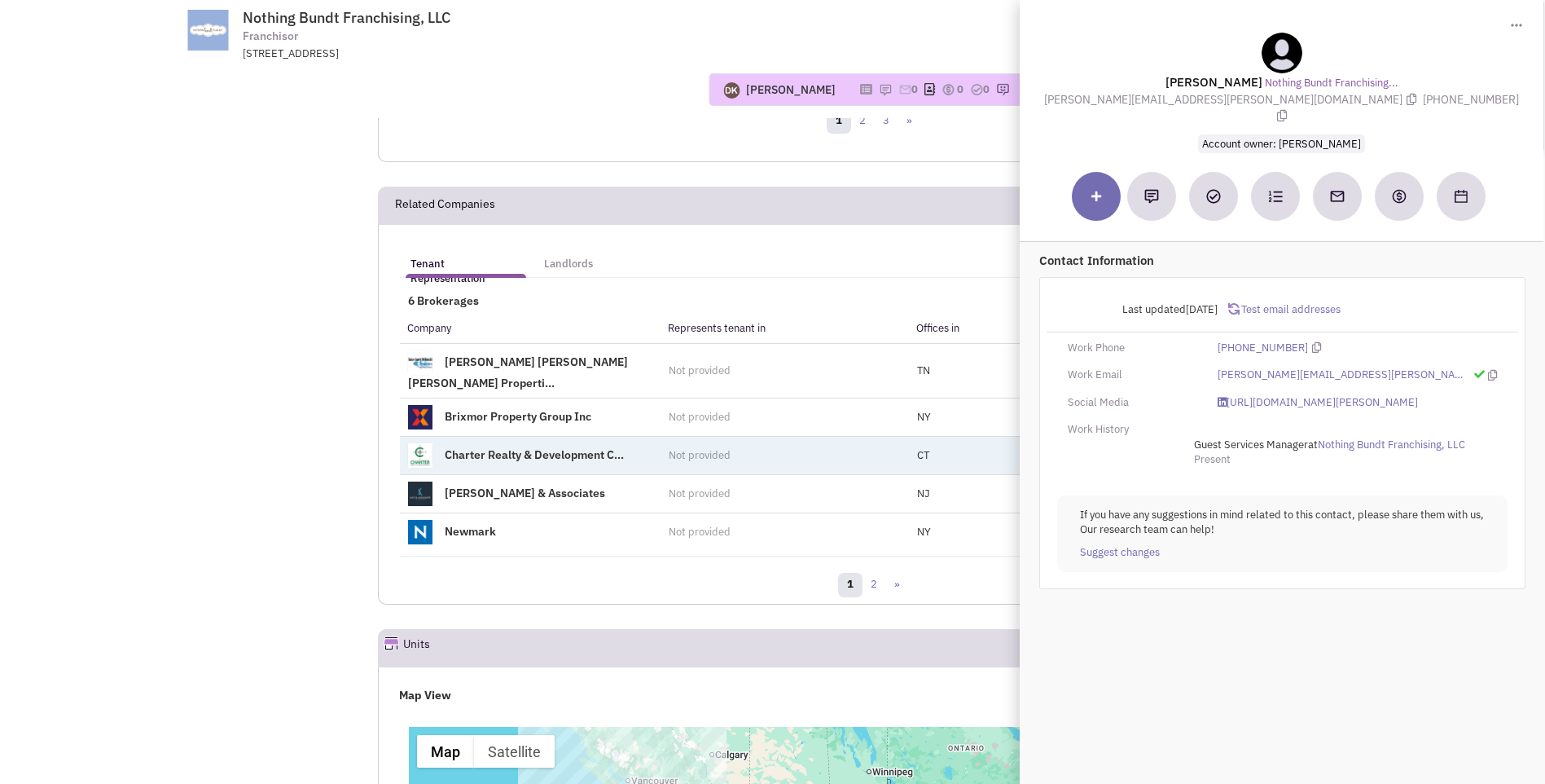
scroll to position [1957, 0]
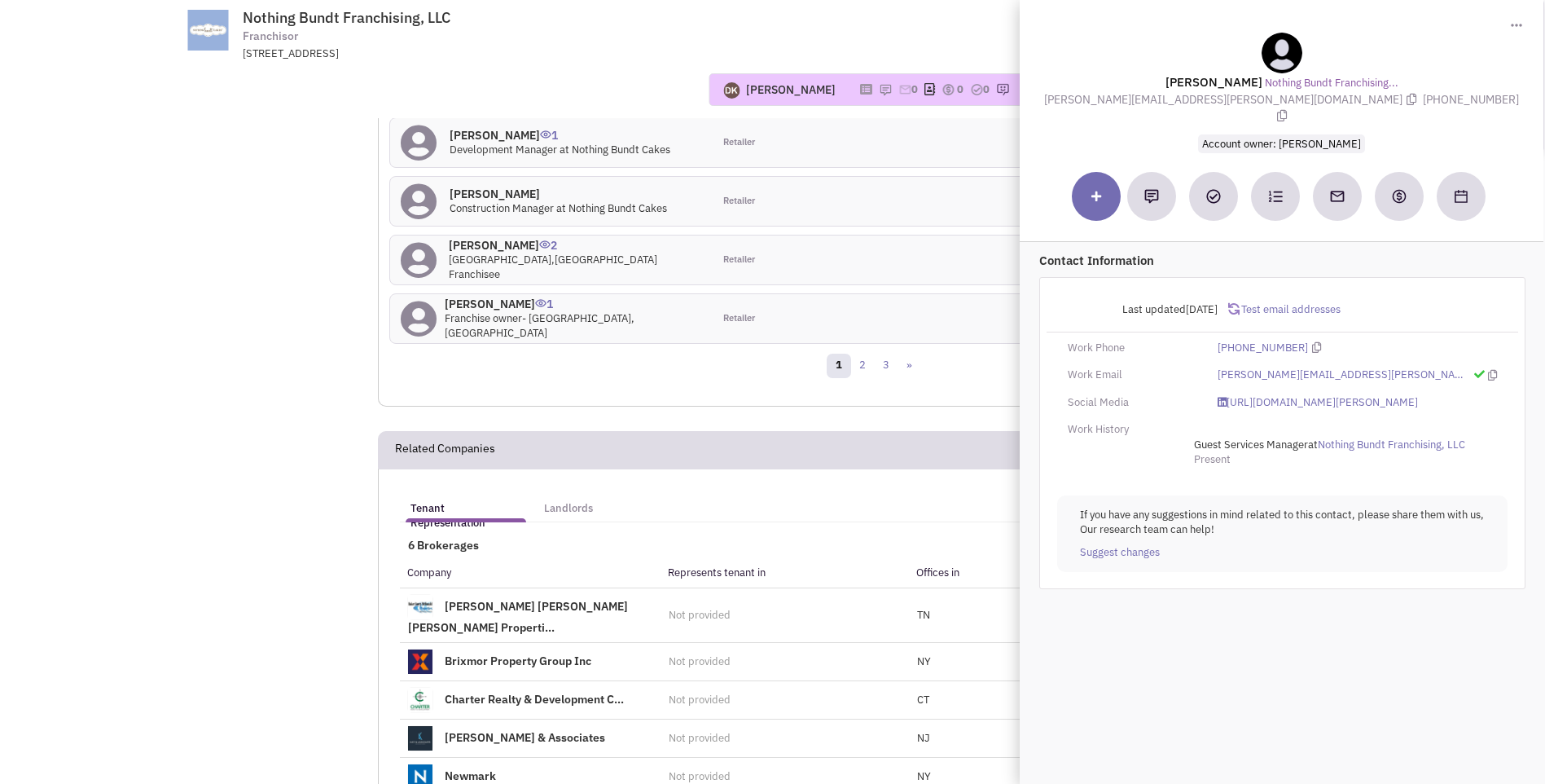
click at [944, 236] on div at bounding box center [955, 260] width 162 height 49
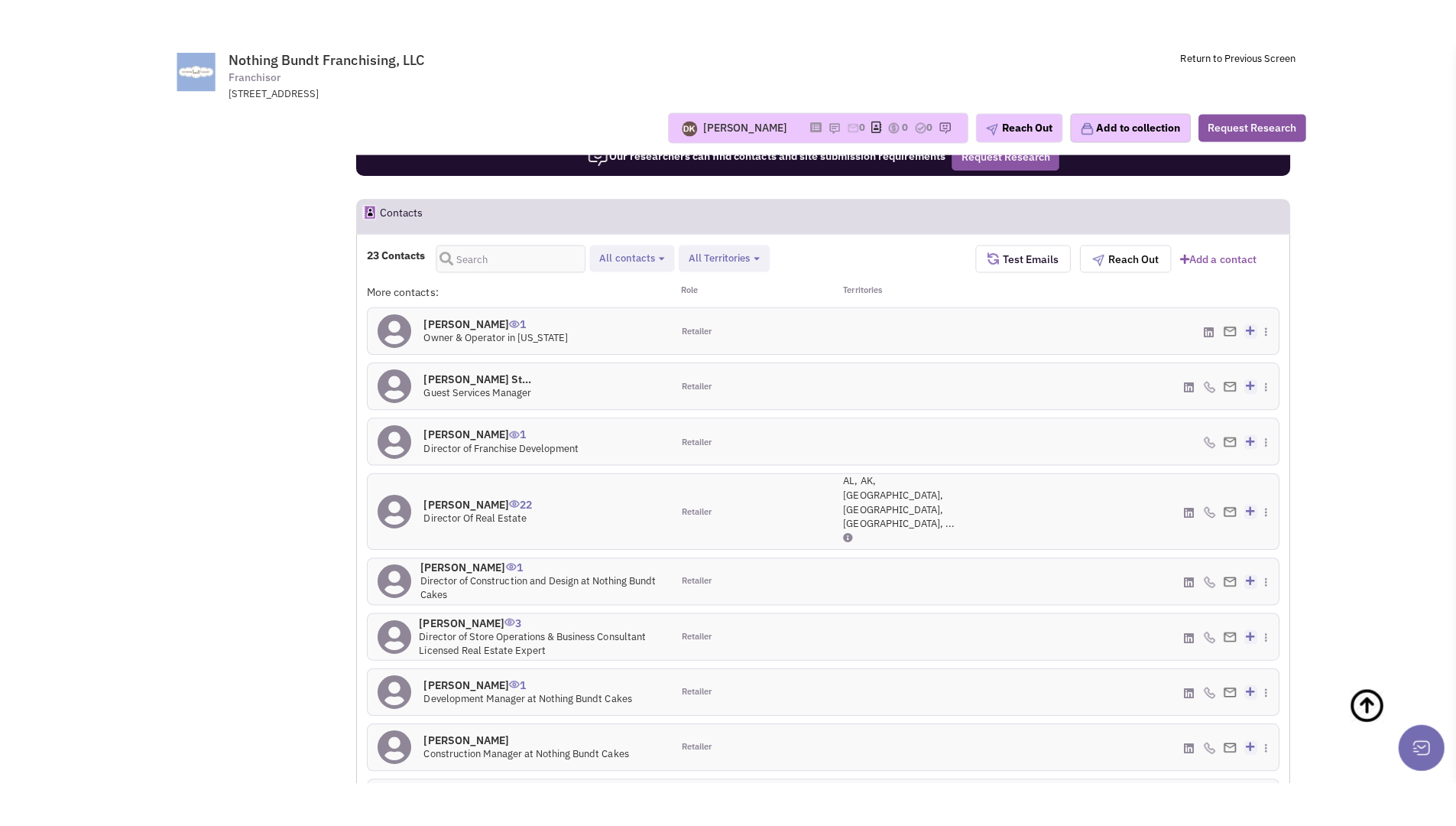
scroll to position [1301, 0]
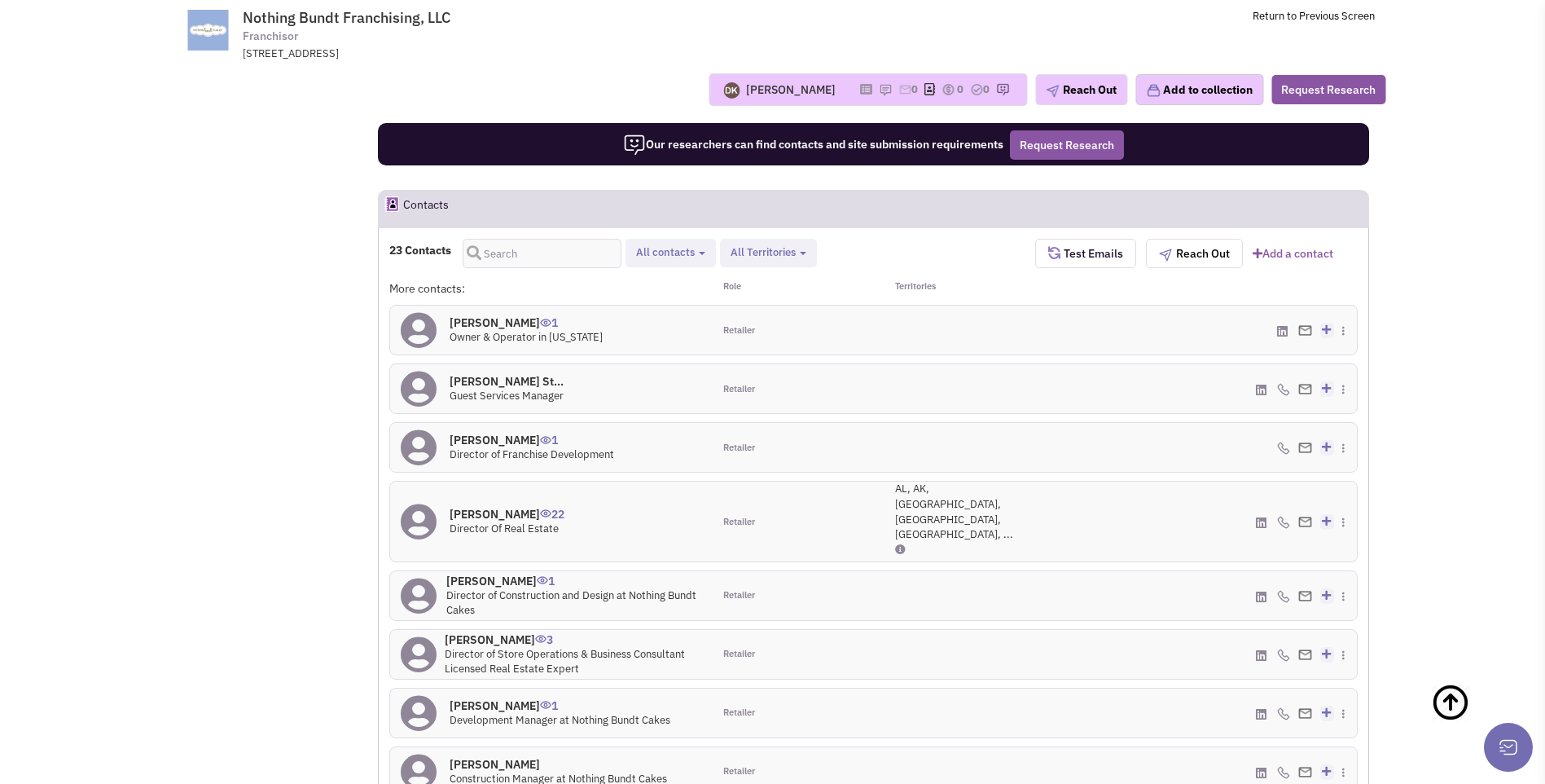
click at [531, 374] on h4 "Pamela Goodgion St... 0" at bounding box center [506, 381] width 114 height 14
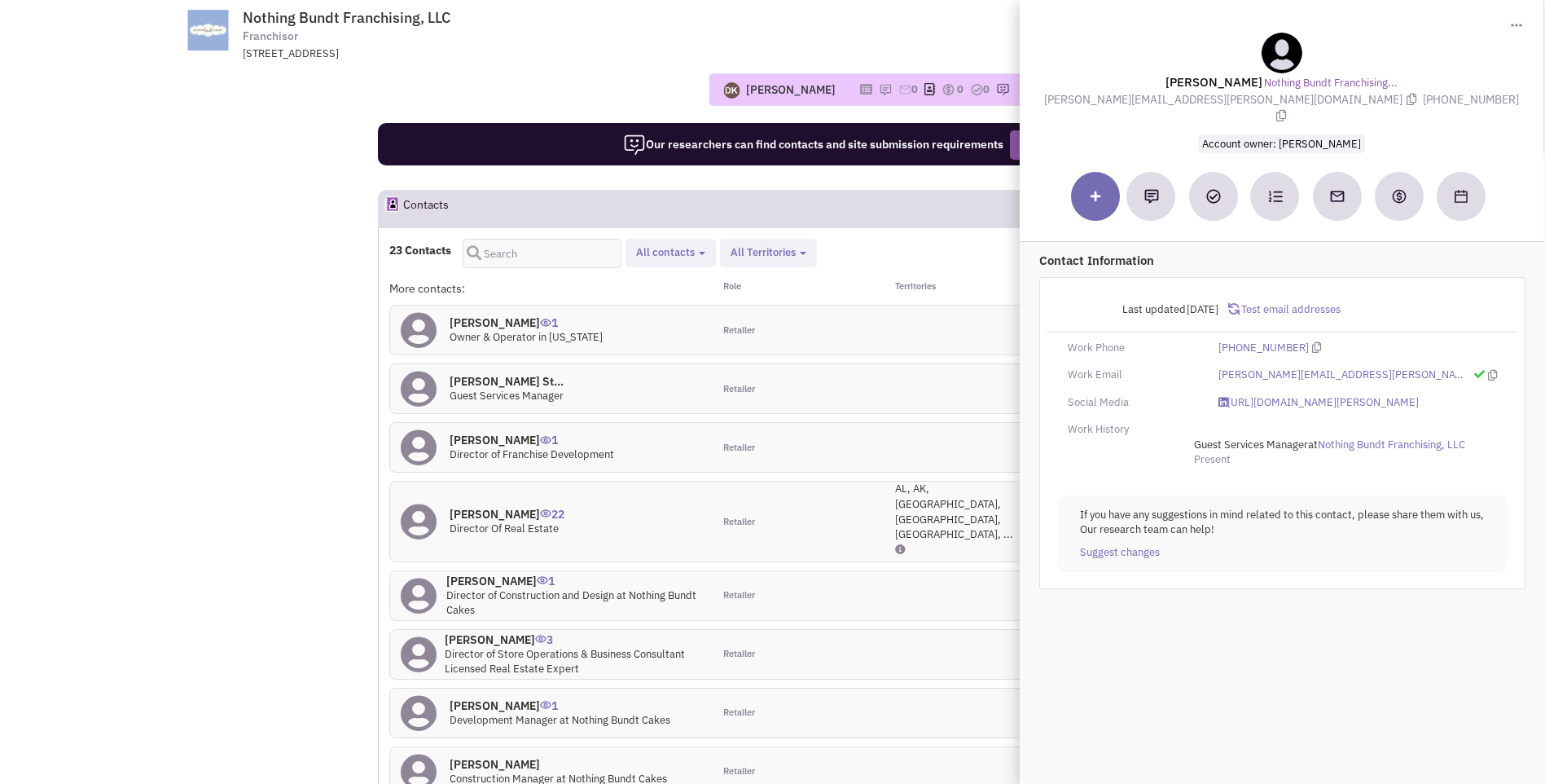
click at [800, 90] on div "[PERSON_NAME]" at bounding box center [791, 89] width 89 height 16
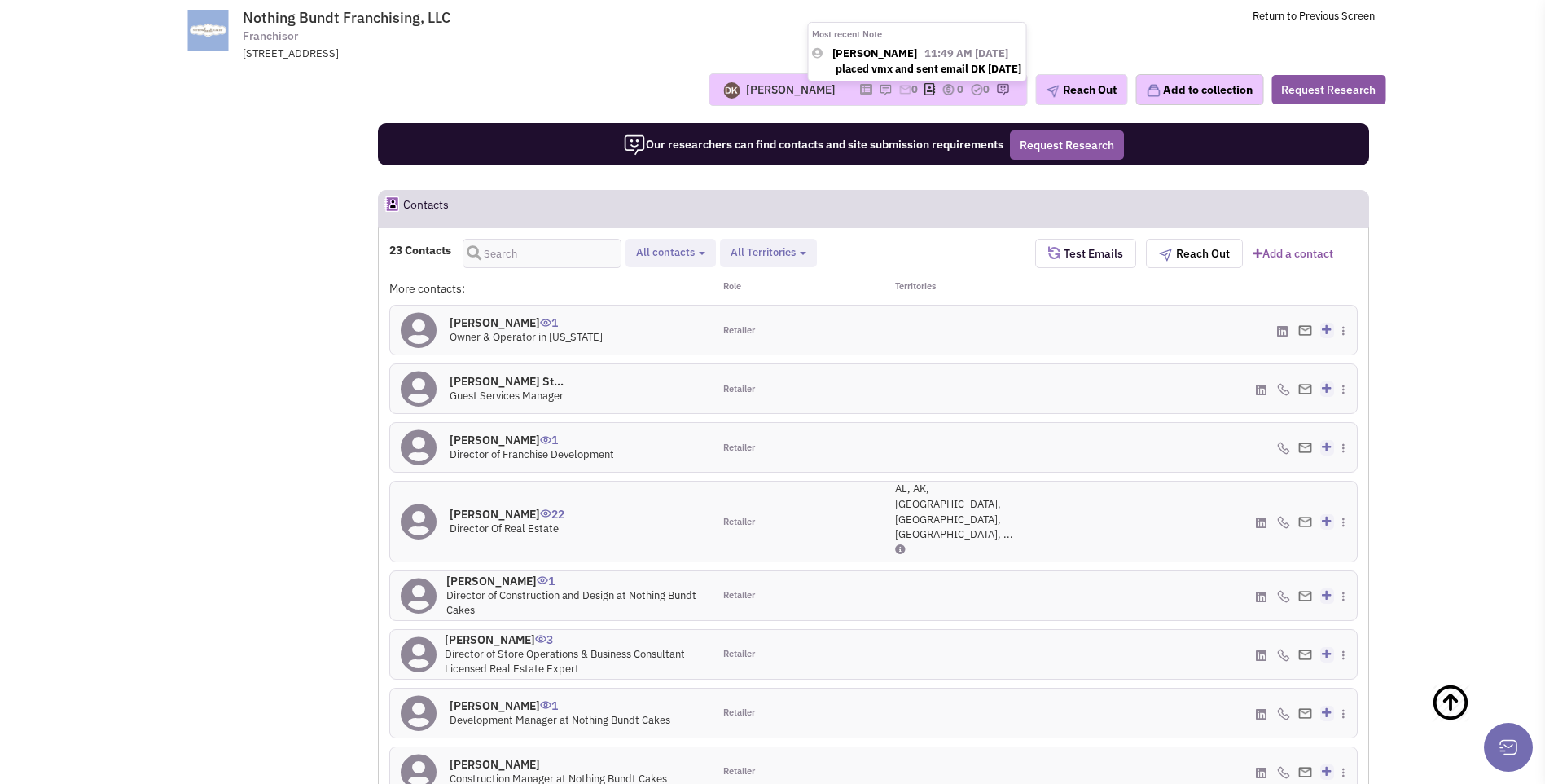
click at [879, 92] on img at bounding box center [886, 89] width 13 height 13
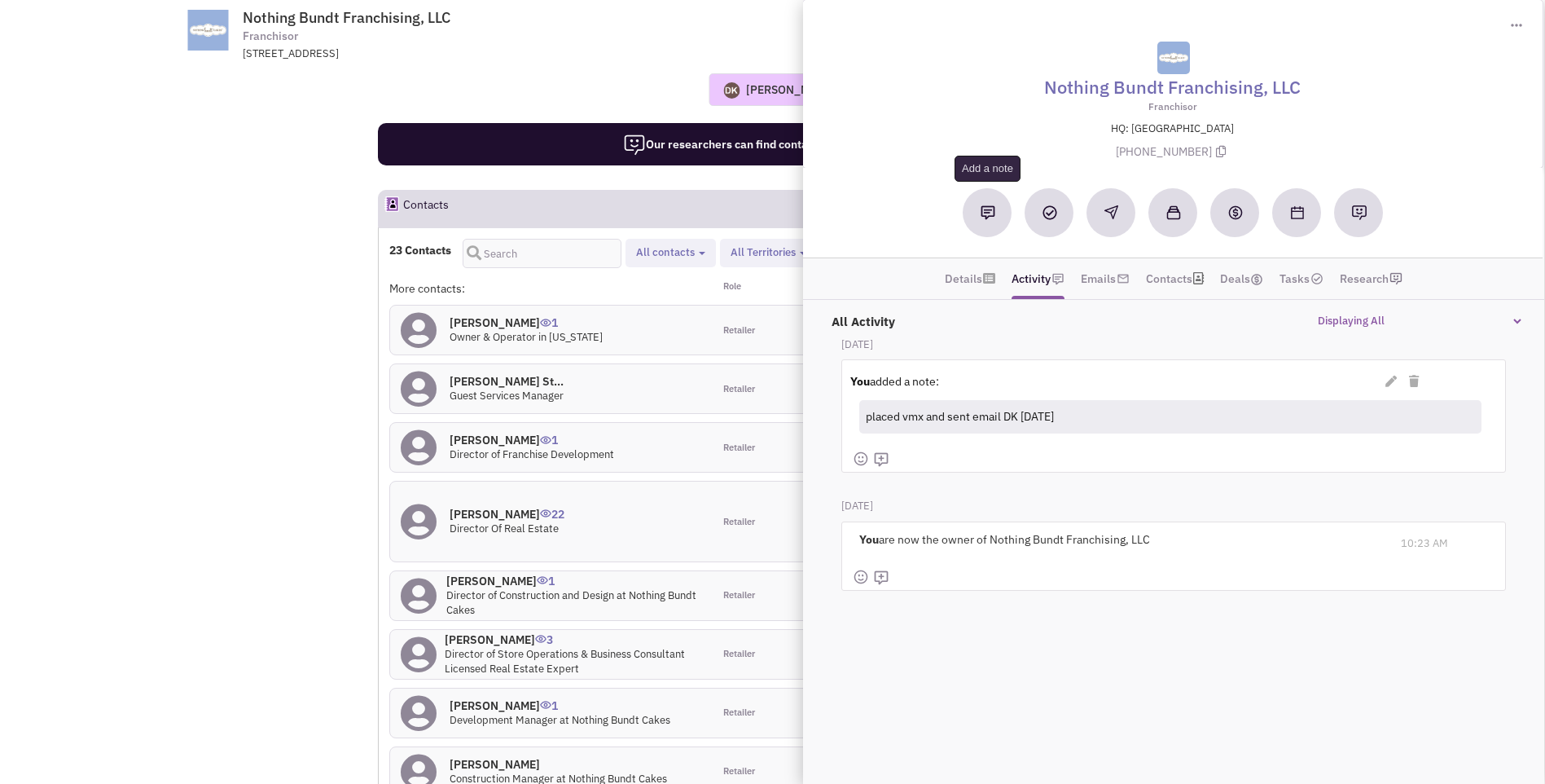
click at [990, 215] on img at bounding box center [988, 212] width 14 height 14
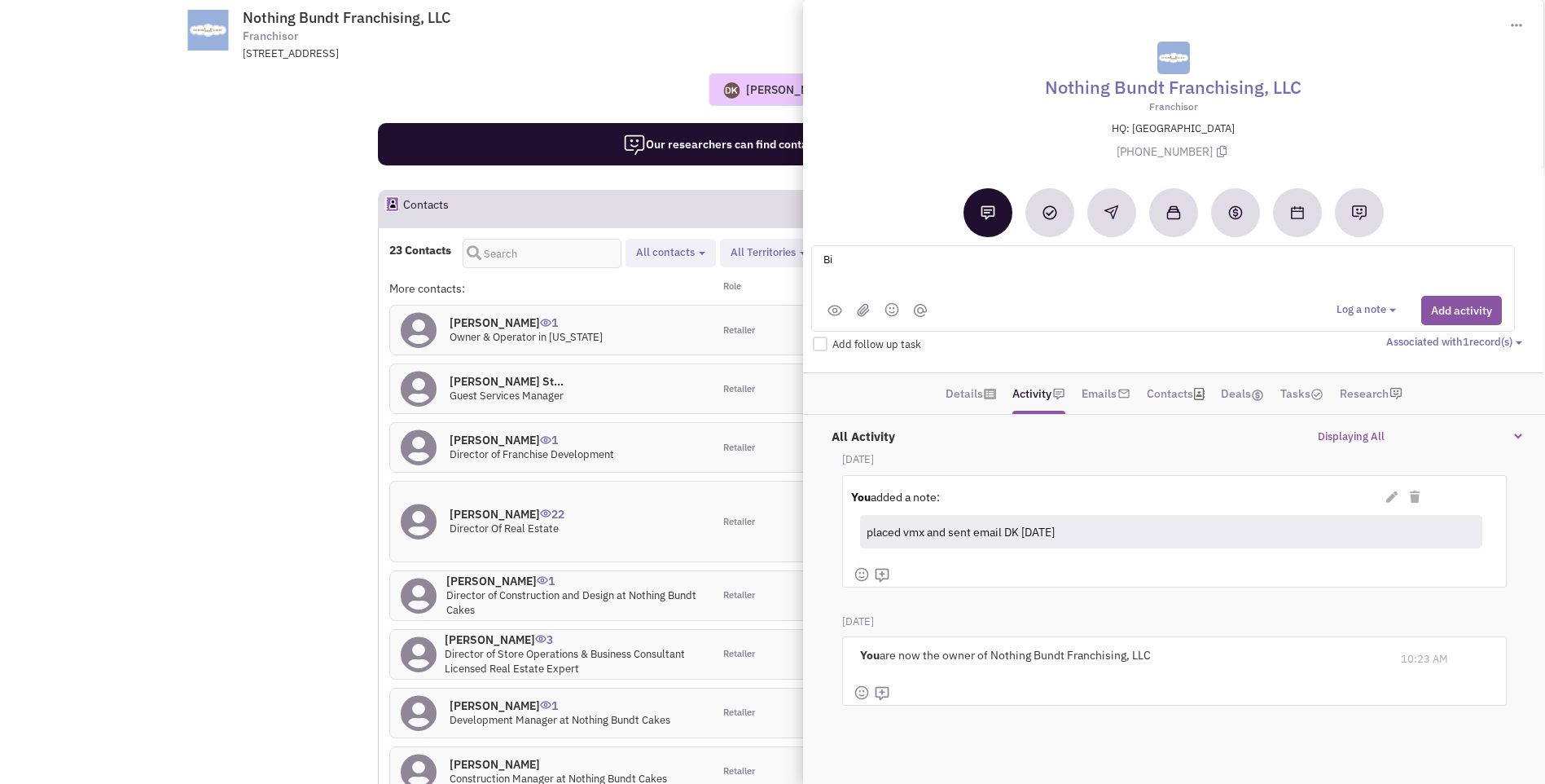
type textarea "B"
click at [1000, 276] on textarea "BIG shakeup at NBC - most of the contacts noted are NO LONGER with the company …" at bounding box center [1023, 272] width 403 height 45
drag, startPoint x: 1000, startPoint y: 34, endPoint x: 840, endPoint y: 59, distance: 161.9
click at [840, 59] on div "Nothing Bundt Franchising, LLC Franchisor HQ: TX (972) 239-3034" at bounding box center [1173, 100] width 724 height 136
click at [1118, 279] on textarea "BIG shakeup at NBC - most of the contacts noted are NO LONGER with the company …" at bounding box center [1023, 272] width 403 height 45
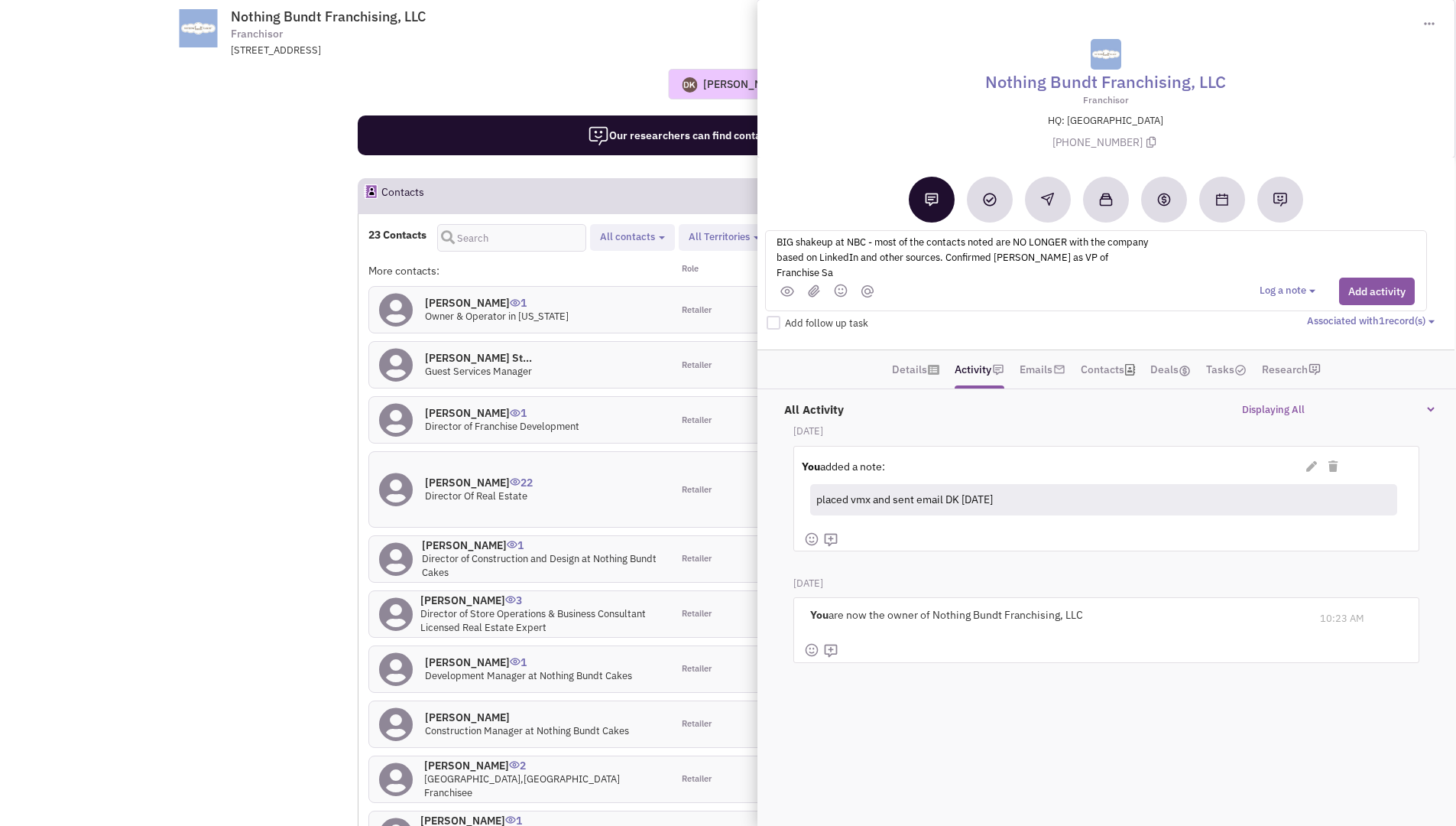
scroll to position [4, 0]
type textarea "BIG shakeup at NBC - most of the contacts noted are NO LONGER with the company …"
click at [1377, 297] on button "Add activity" at bounding box center [1377, 291] width 76 height 27
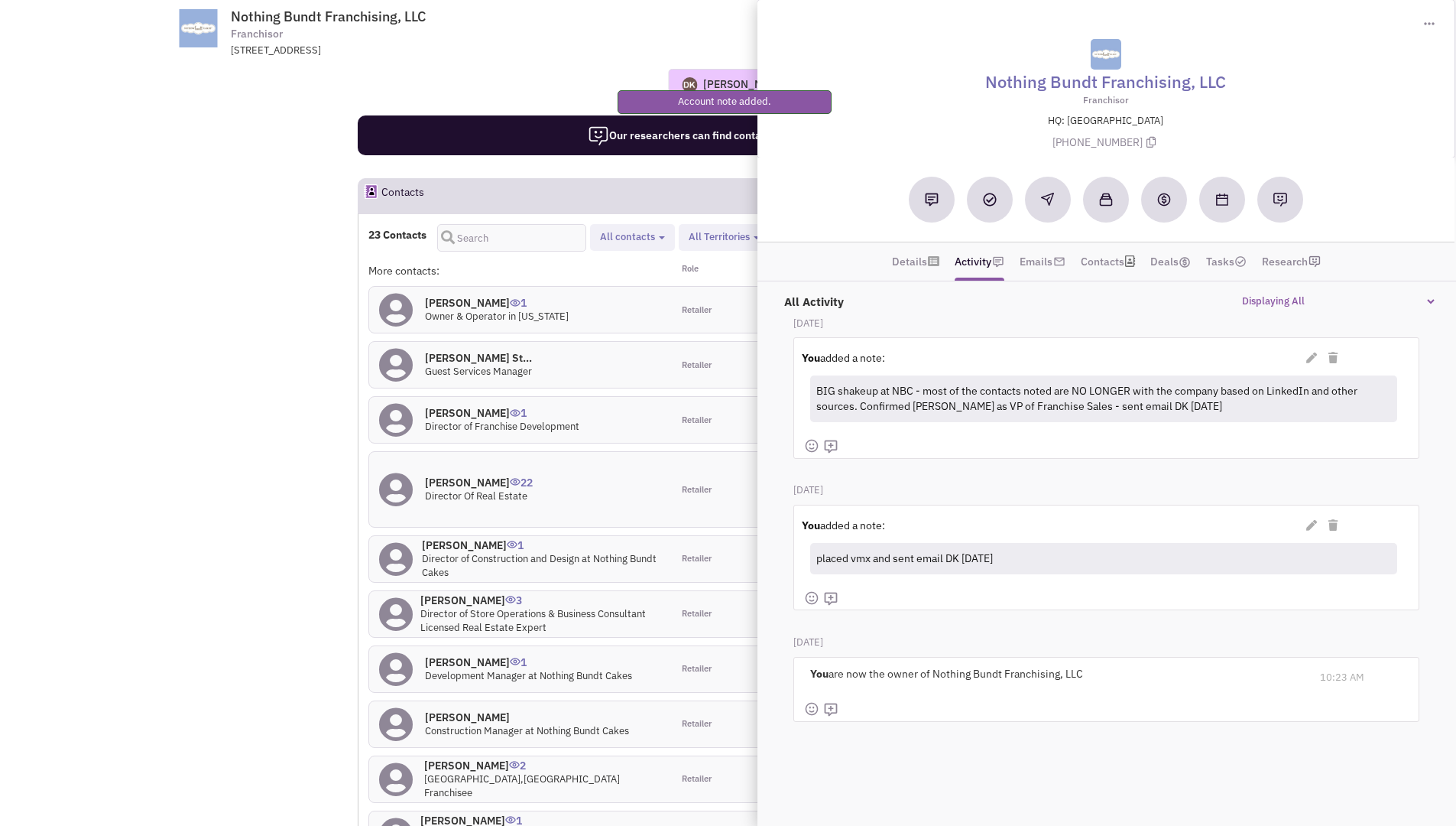
click at [745, 362] on div "Retailer" at bounding box center [747, 365] width 152 height 46
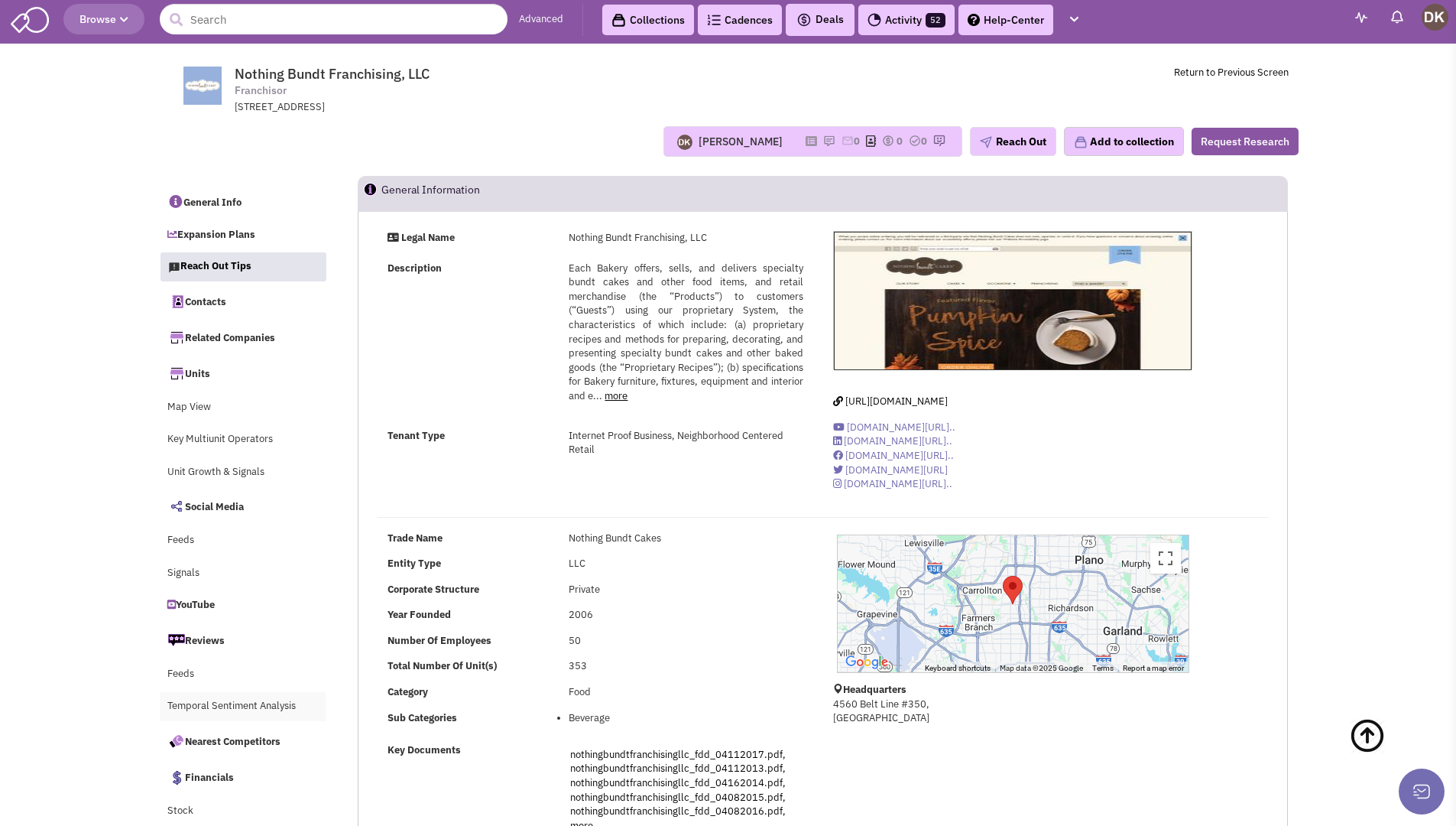
scroll to position [2, 0]
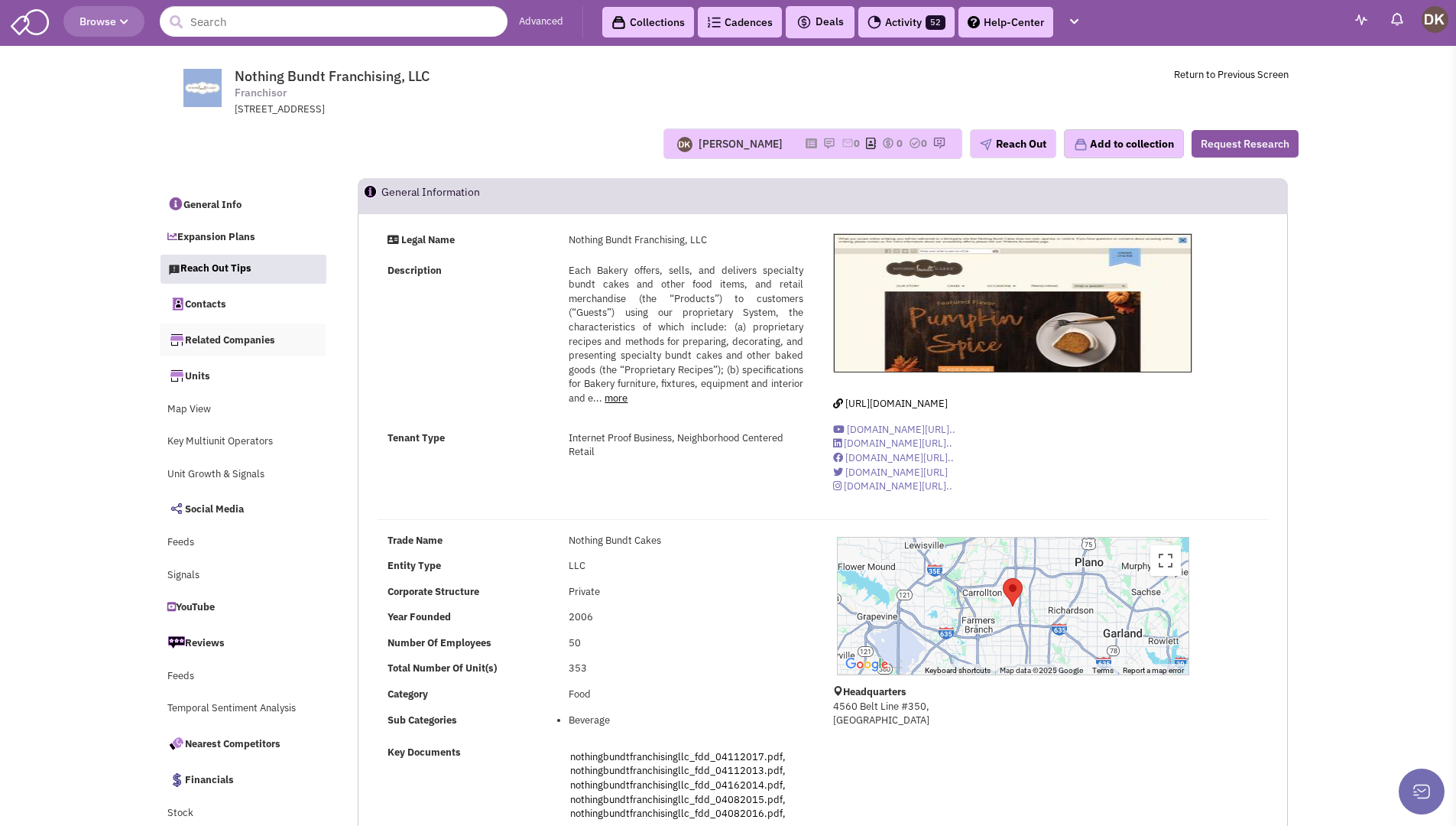
click at [237, 339] on link "Related Companies" at bounding box center [243, 339] width 167 height 32
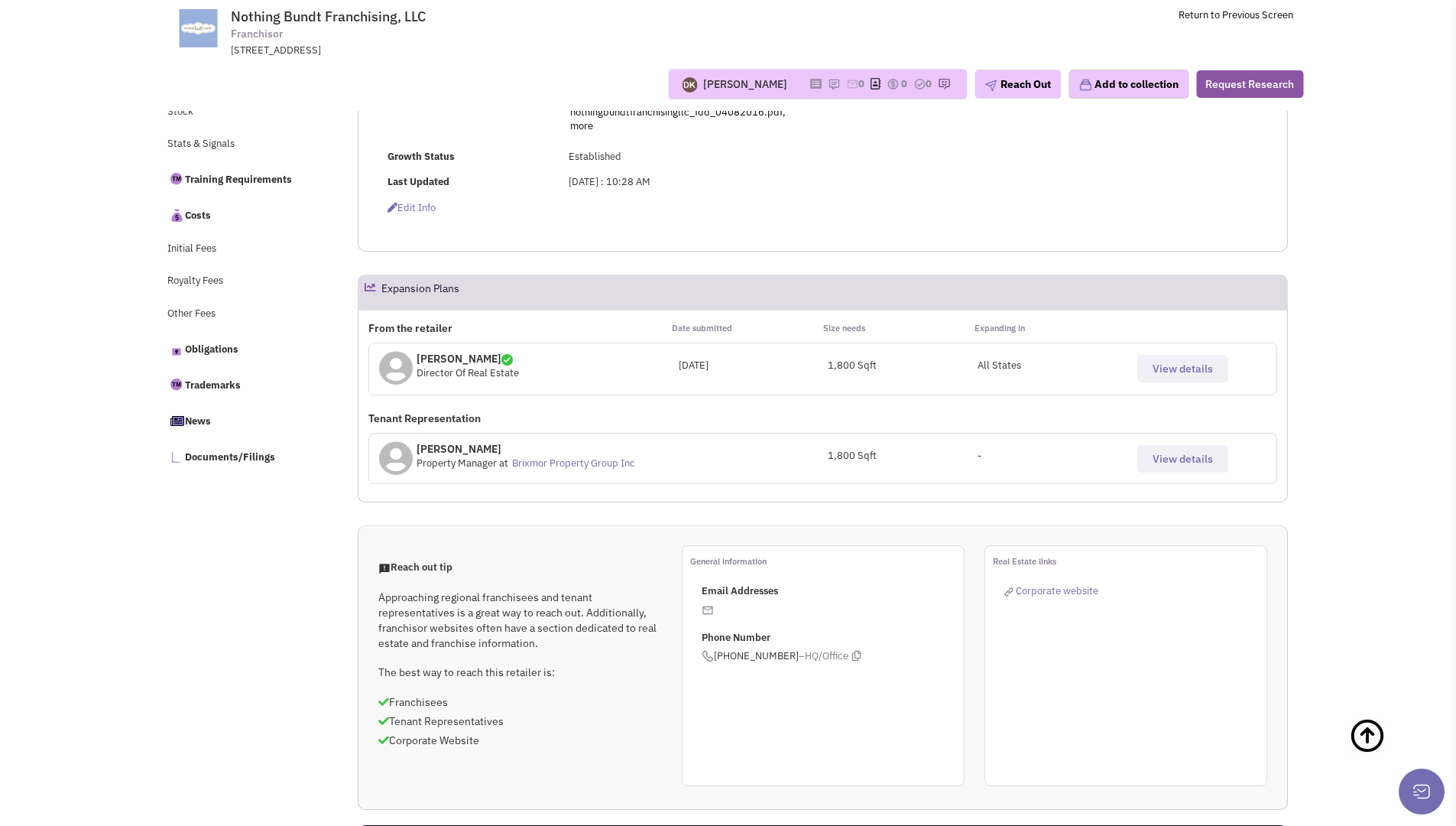
scroll to position [286, 0]
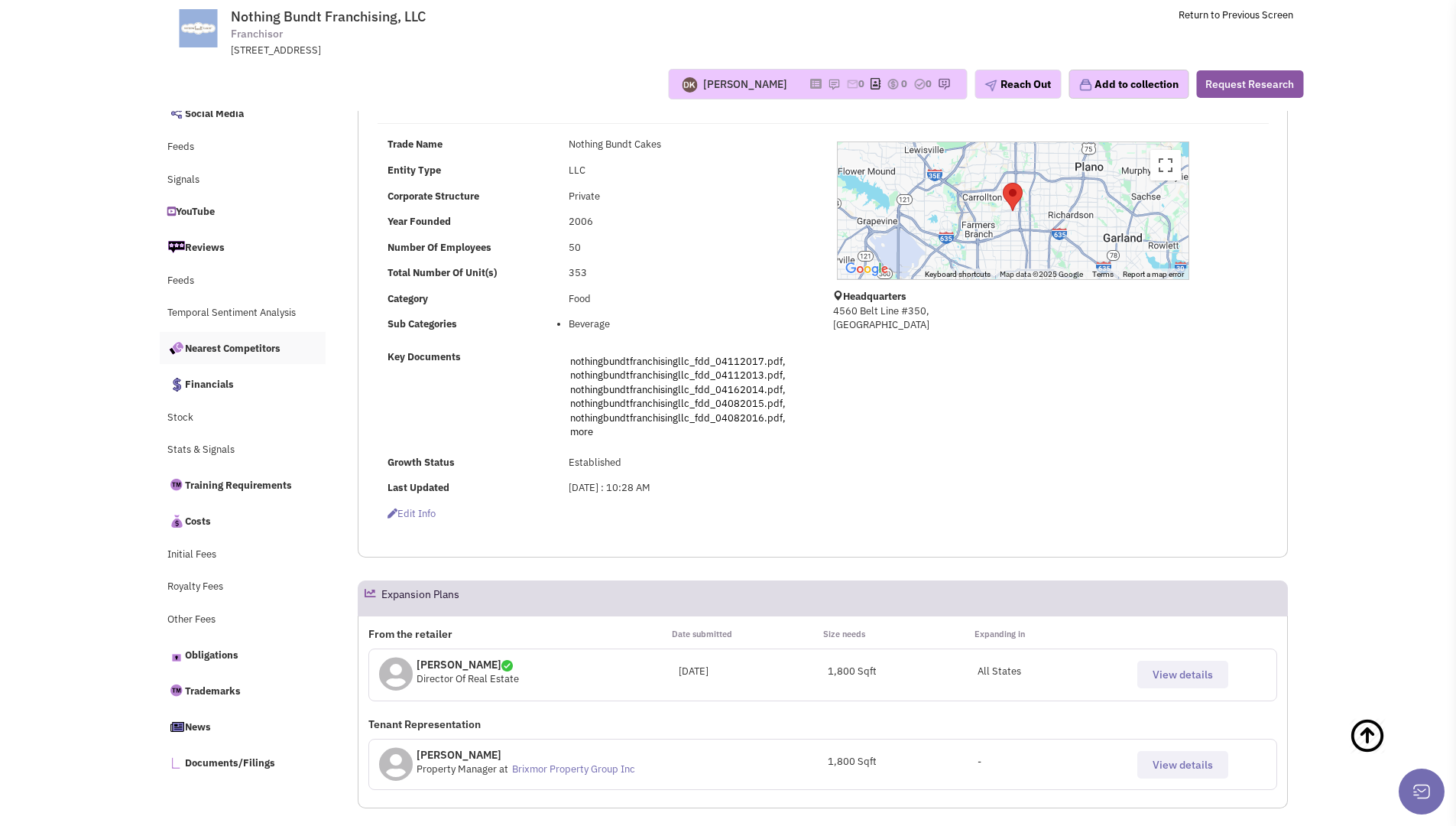
click at [211, 349] on link "Nearest Competitors" at bounding box center [243, 348] width 167 height 32
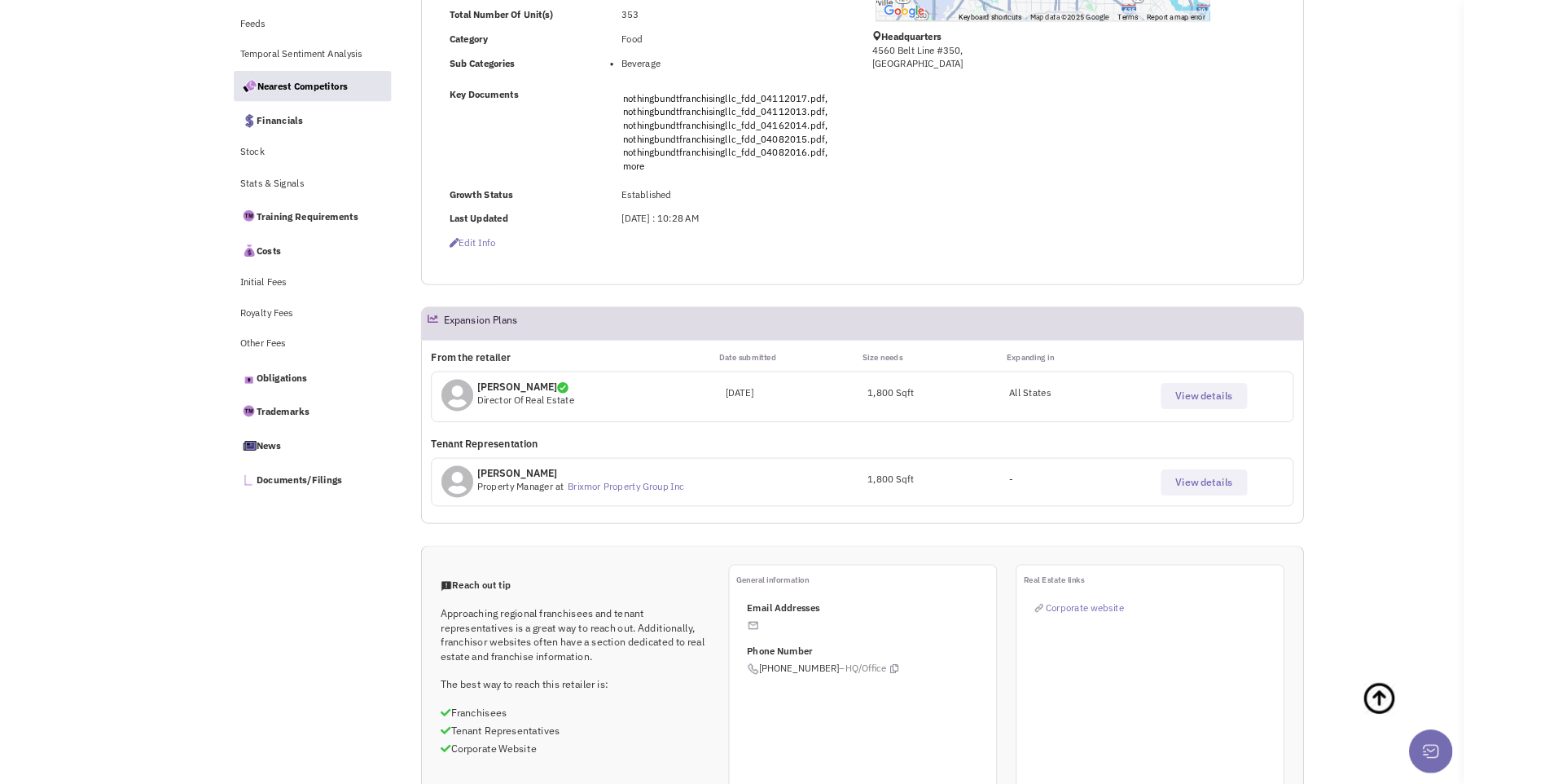
scroll to position [0, 0]
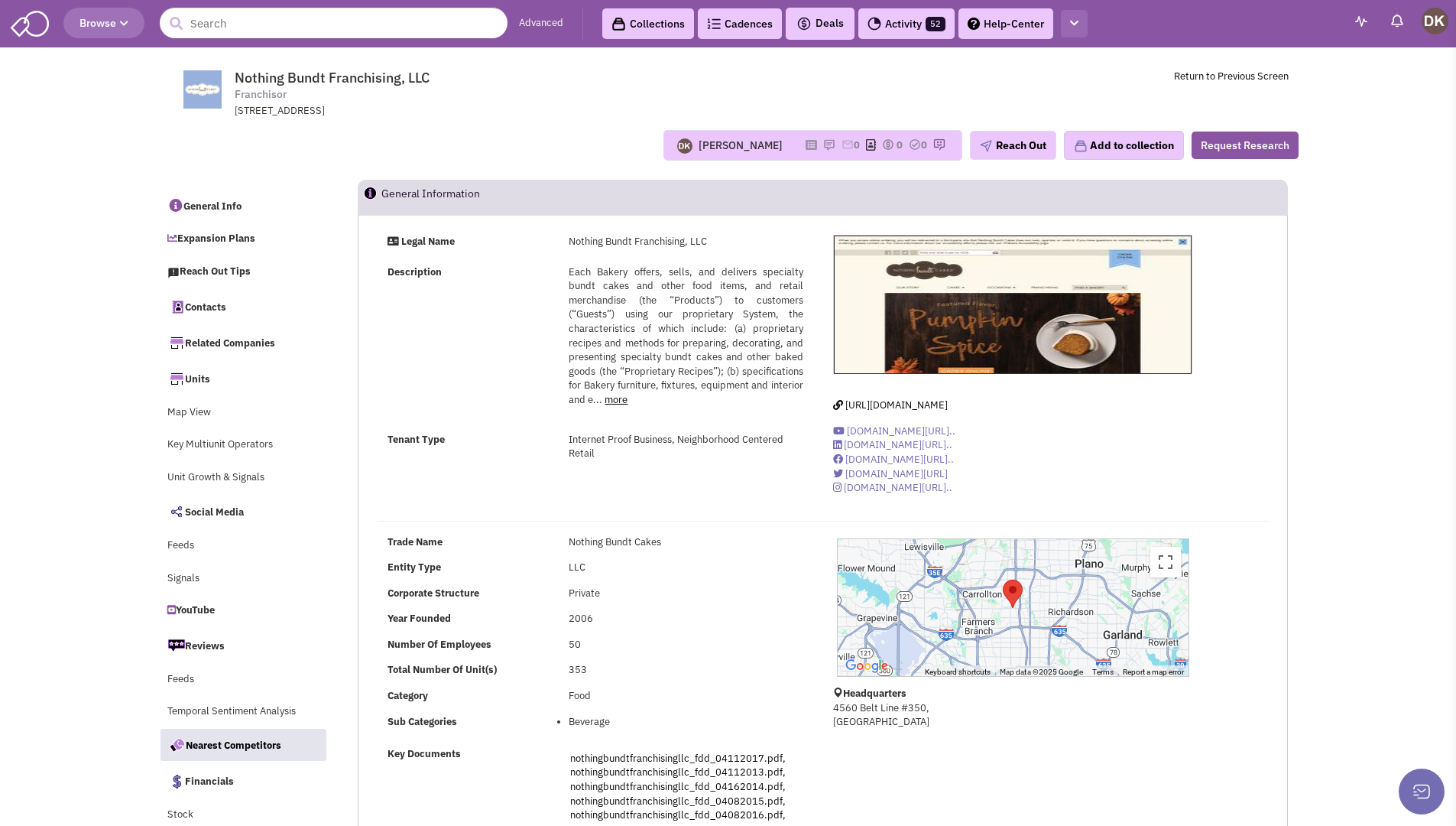
click at [1075, 24] on icon "button" at bounding box center [1074, 23] width 8 height 10
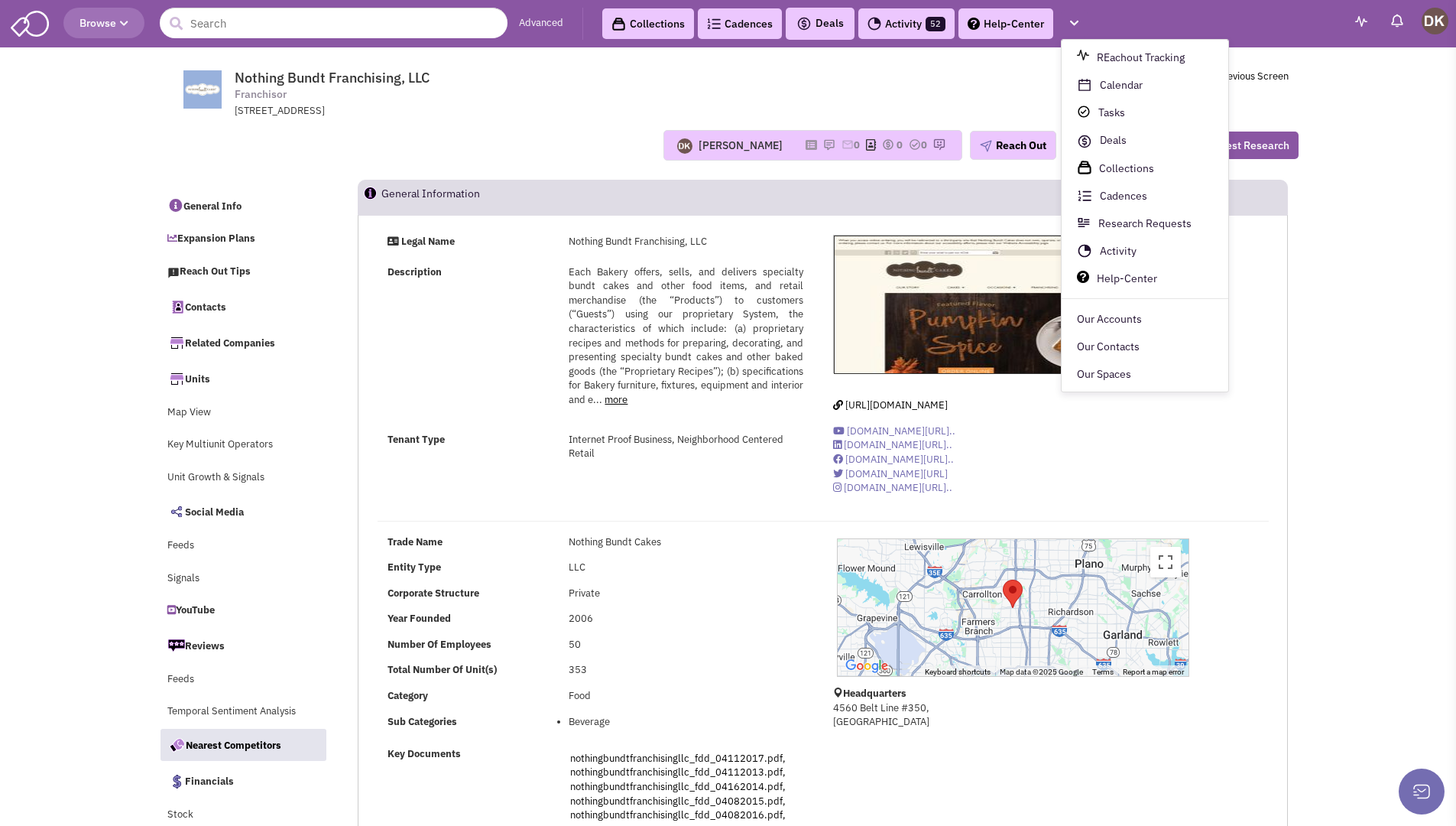
click at [1155, 17] on header "Browse Advanced Collections Cadences 0 Deals" at bounding box center [728, 23] width 1456 height 48
